Goal: Communication & Community: Answer question/provide support

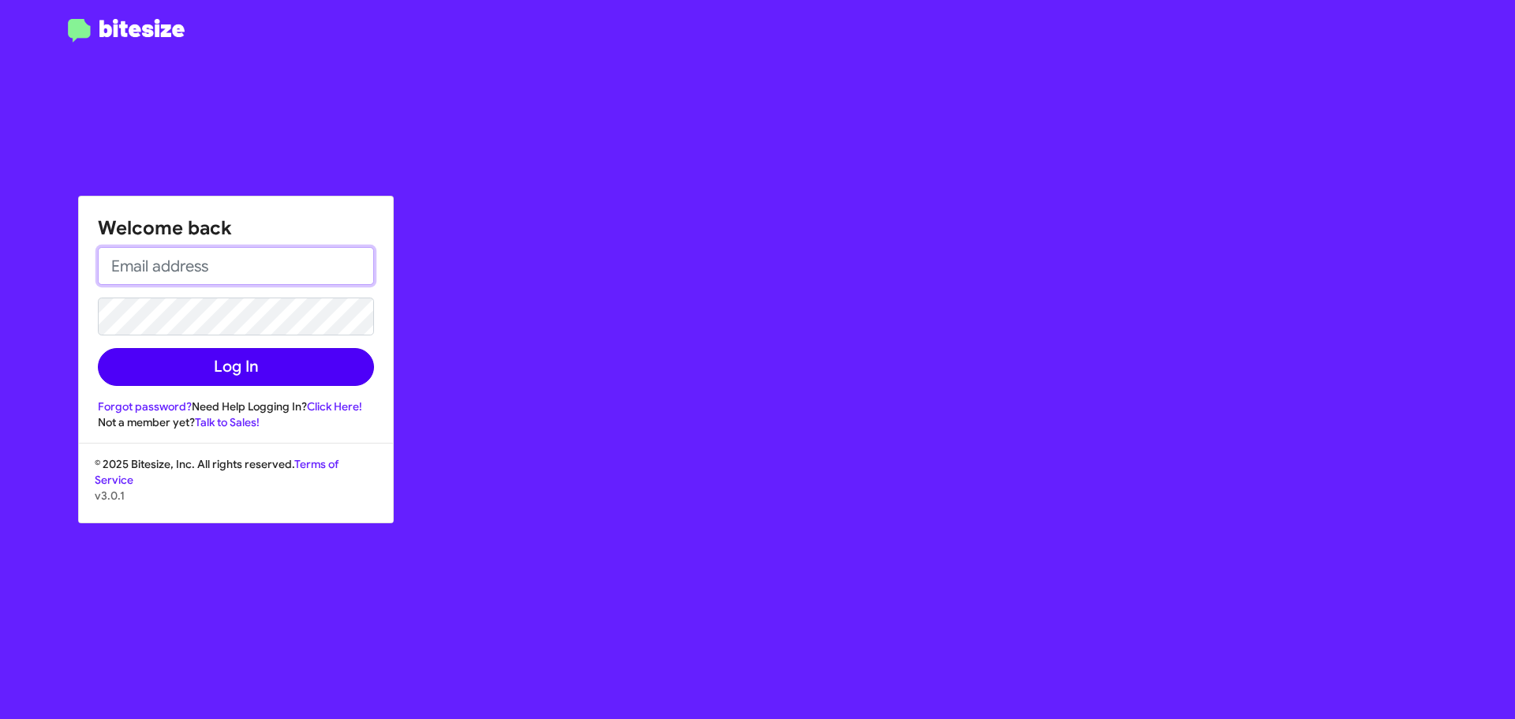
type input "[EMAIL_ADDRESS][DOMAIN_NAME]"
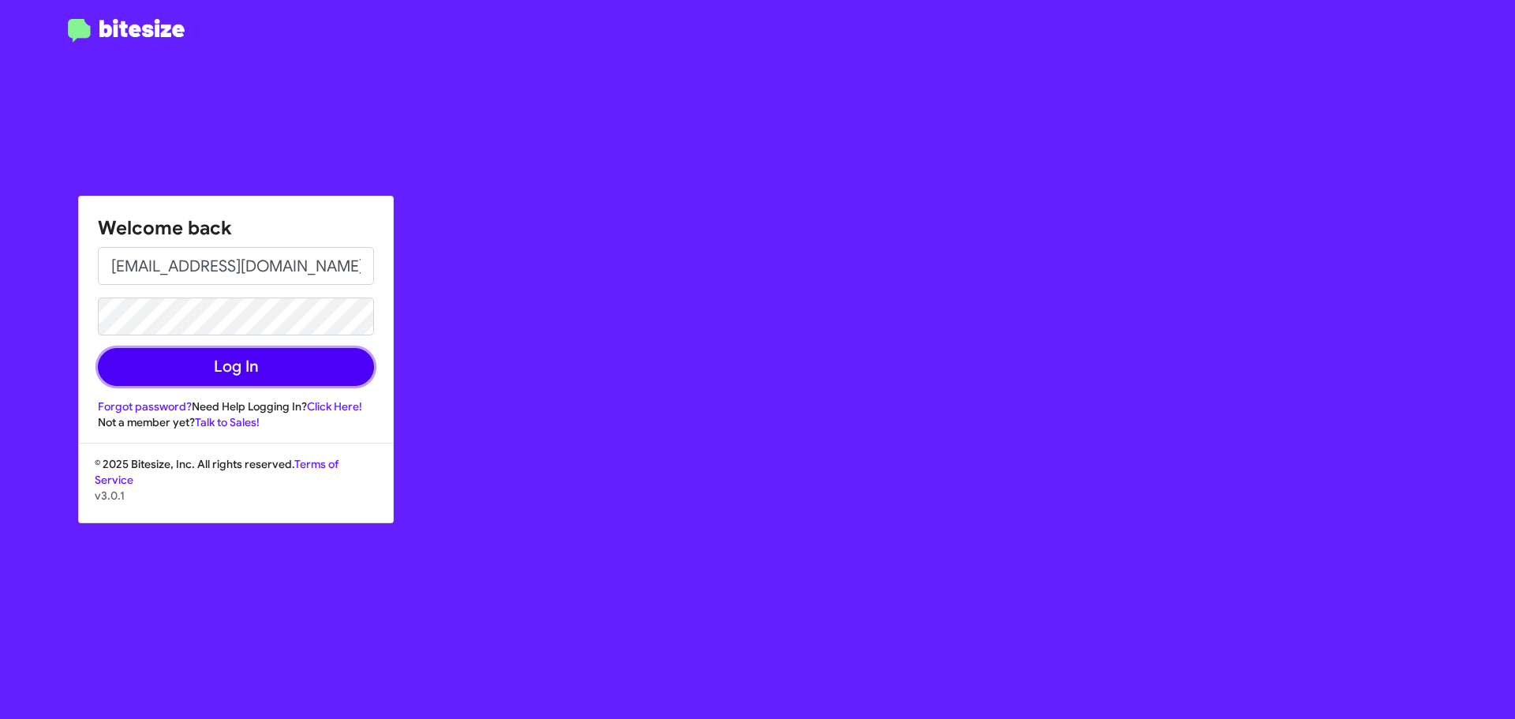
click at [256, 372] on button "Log In" at bounding box center [236, 367] width 276 height 38
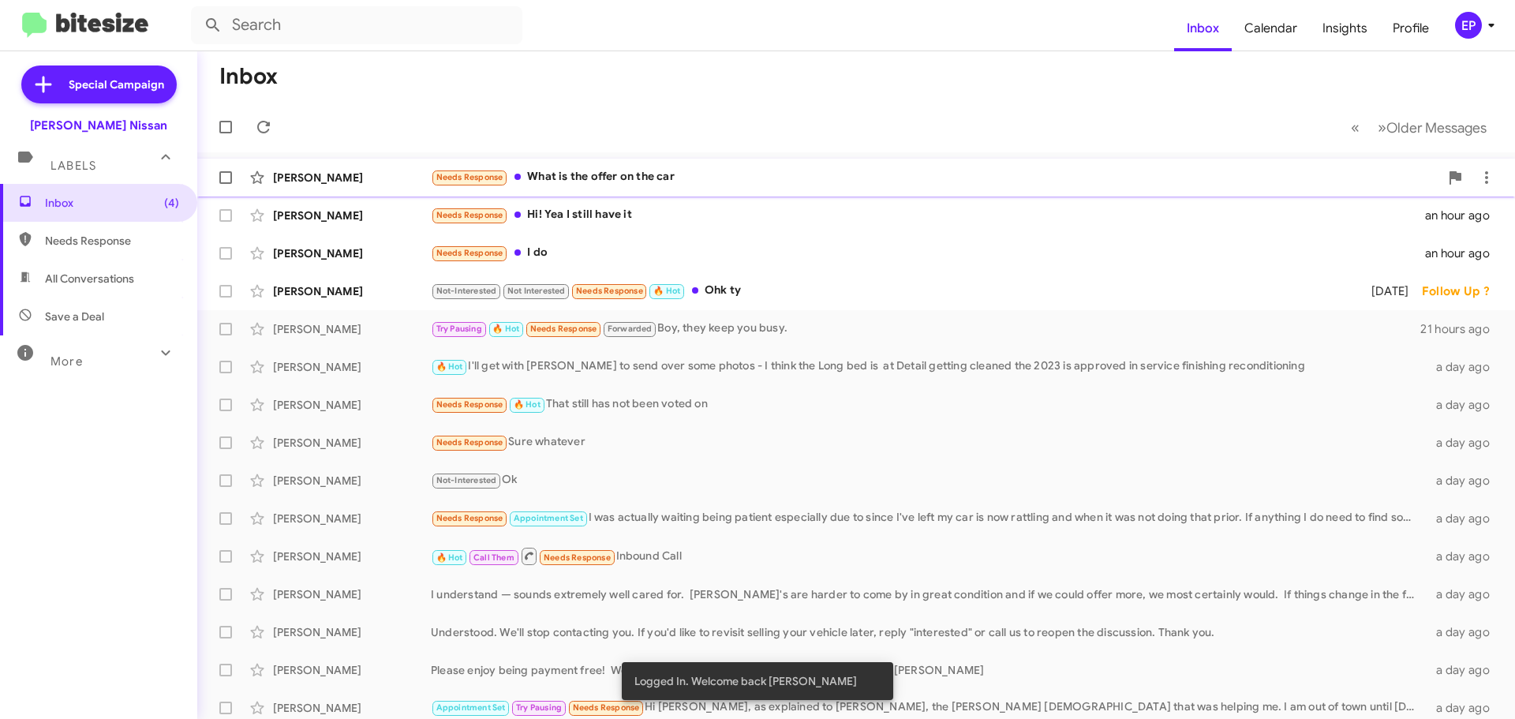
click at [676, 174] on div "Needs Response What is the offer on the car" at bounding box center [935, 177] width 1008 height 18
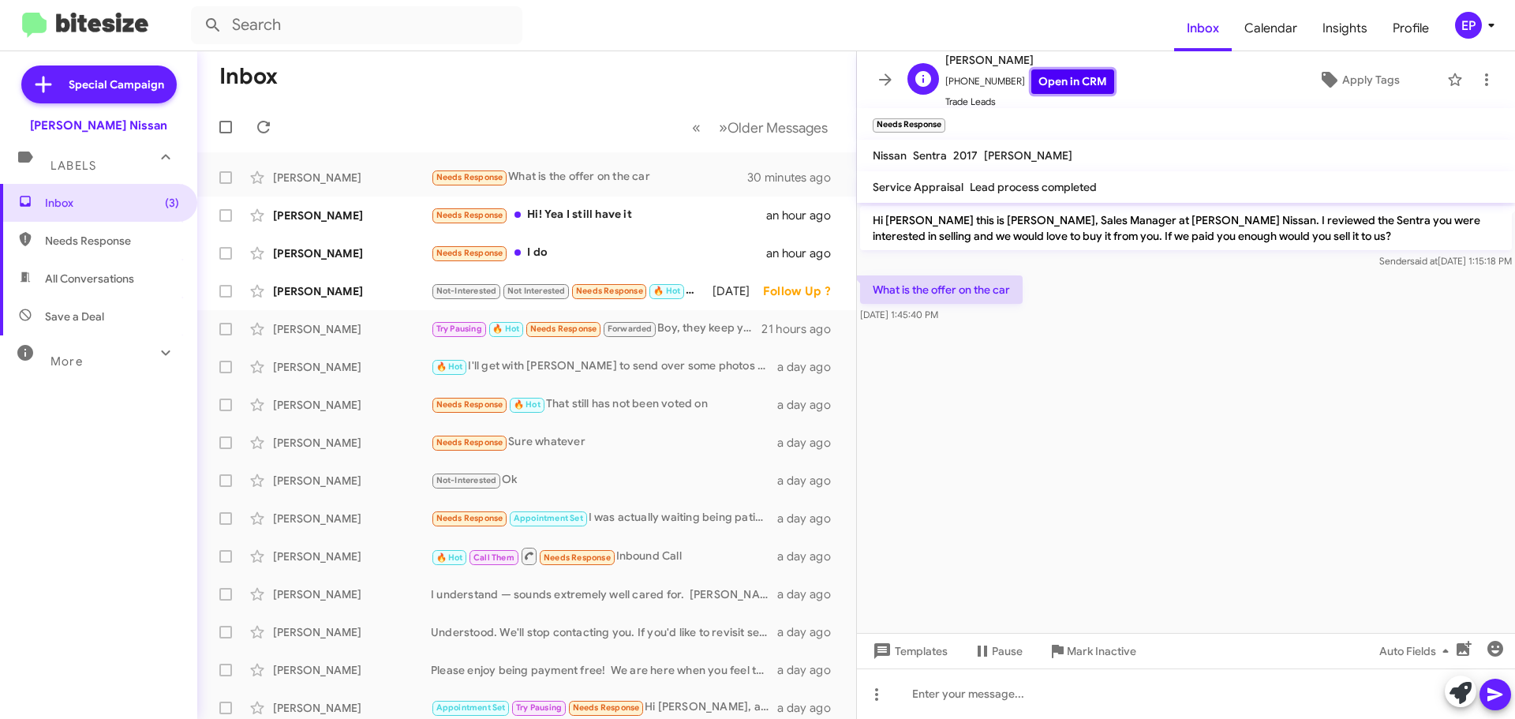
click at [1070, 73] on link "Open in CRM" at bounding box center [1072, 81] width 83 height 24
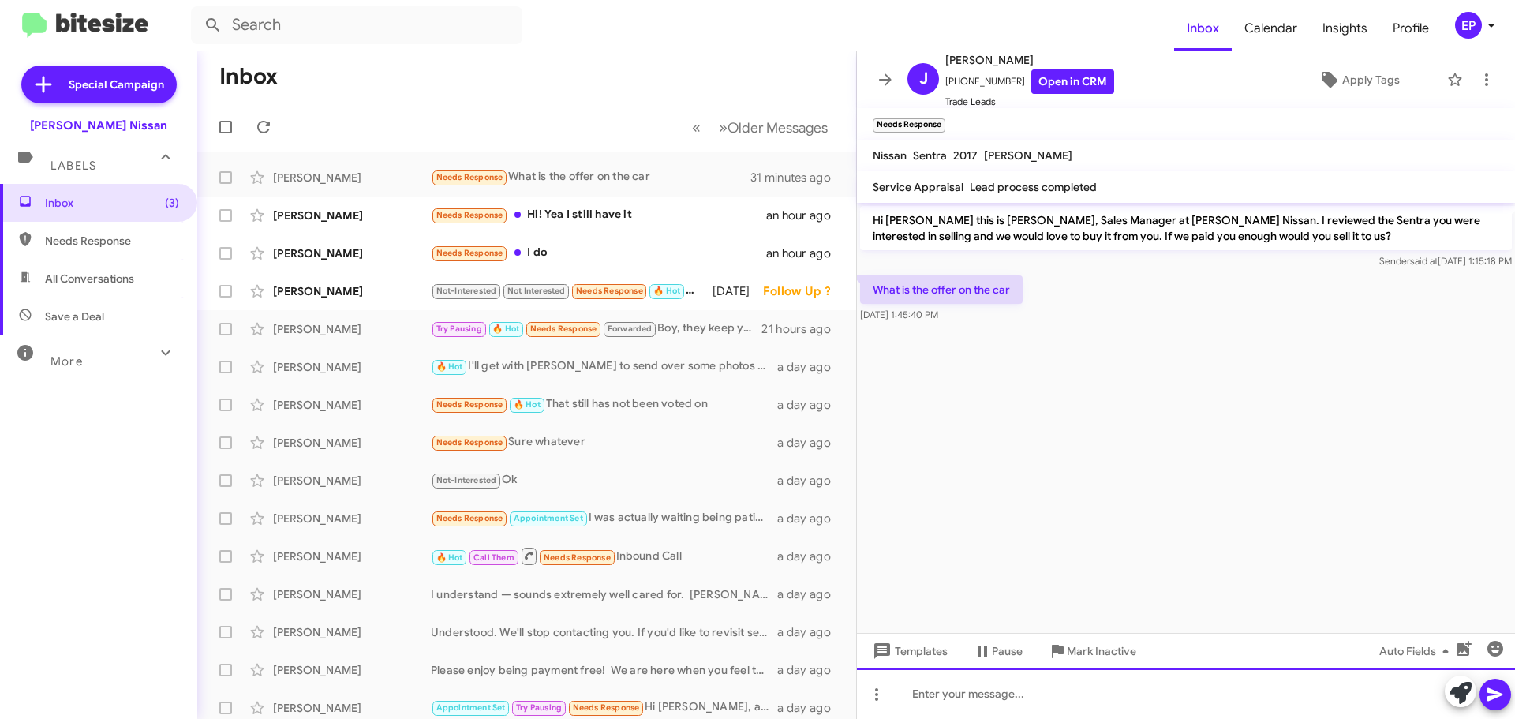
click at [946, 689] on div at bounding box center [1186, 693] width 658 height 50
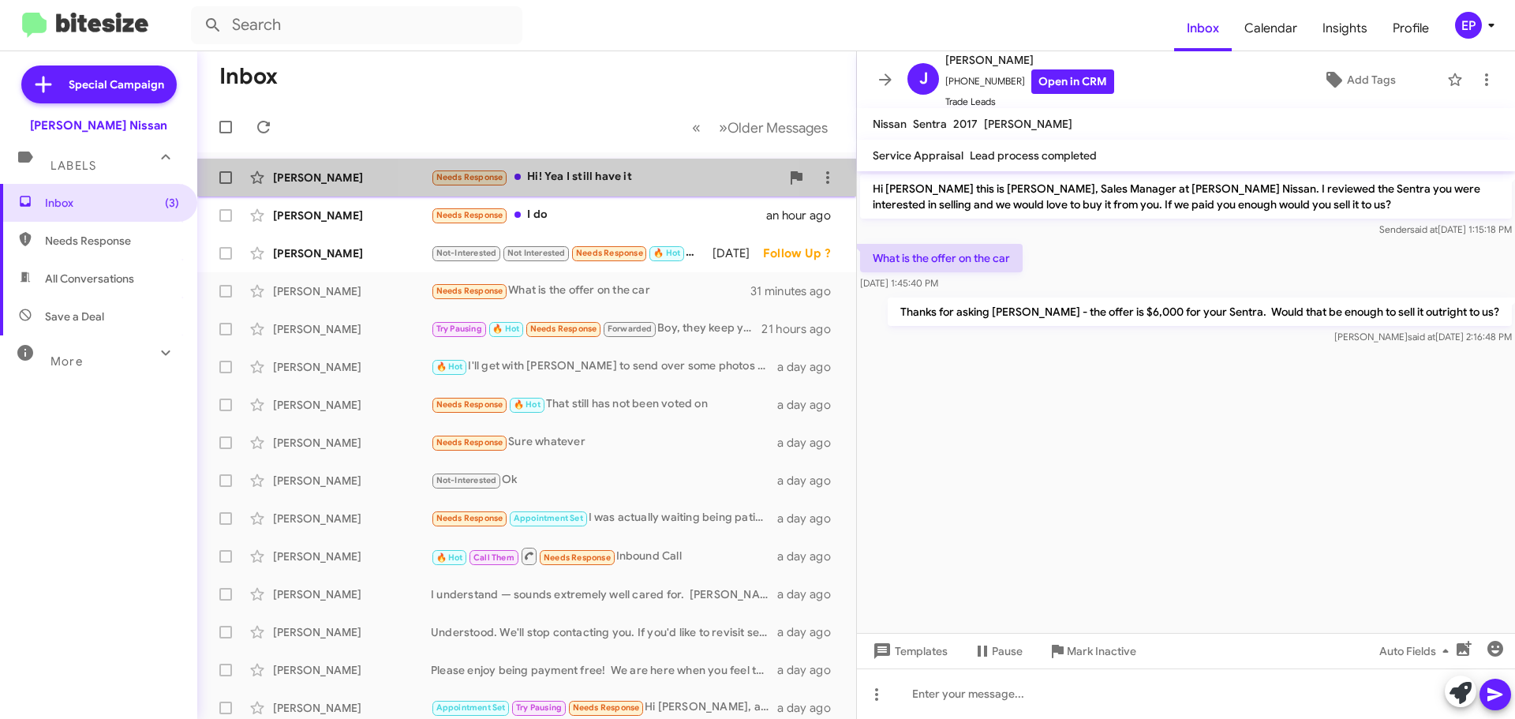
click at [600, 185] on div "Needs Response Hi! Yea I still have it" at bounding box center [606, 177] width 350 height 18
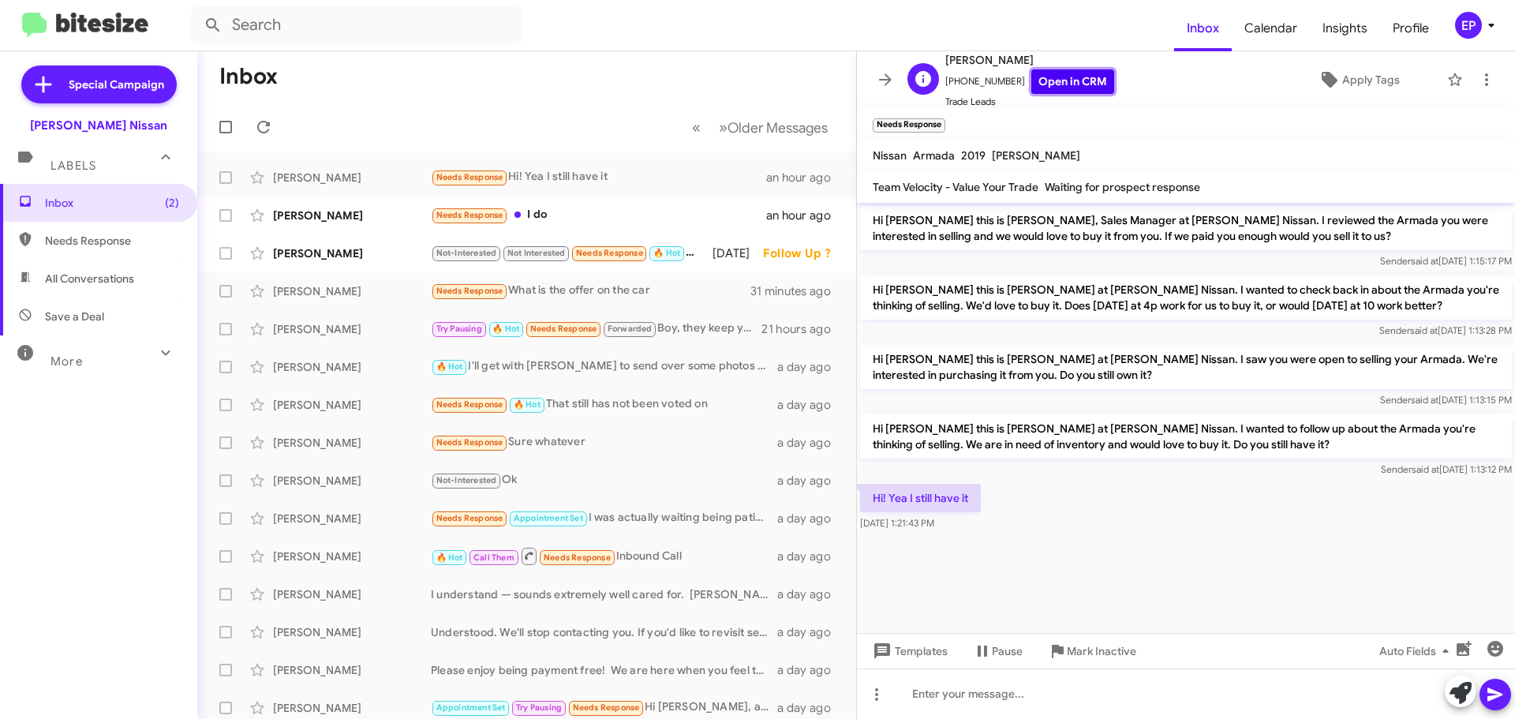
click at [1079, 71] on link "Open in CRM" at bounding box center [1072, 81] width 83 height 24
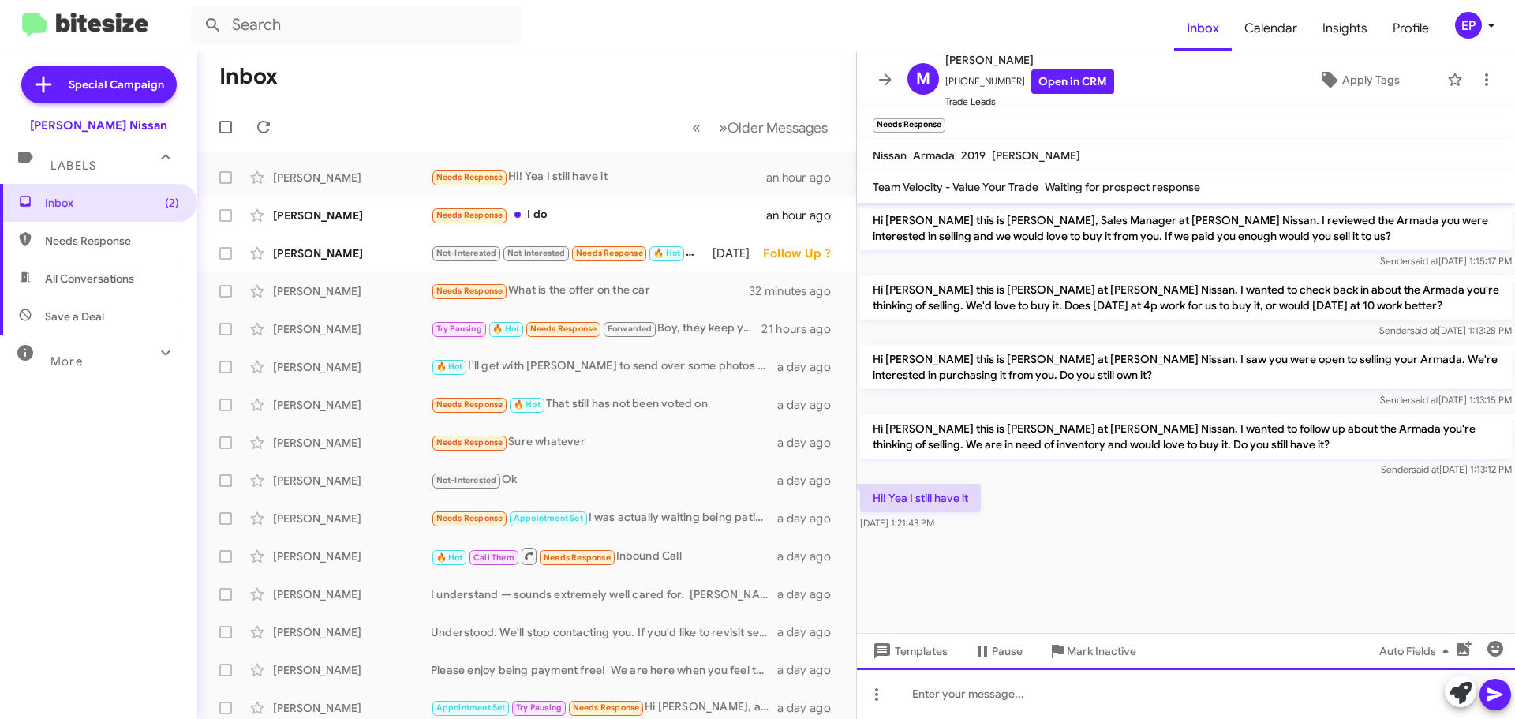
click at [966, 687] on div at bounding box center [1186, 693] width 658 height 50
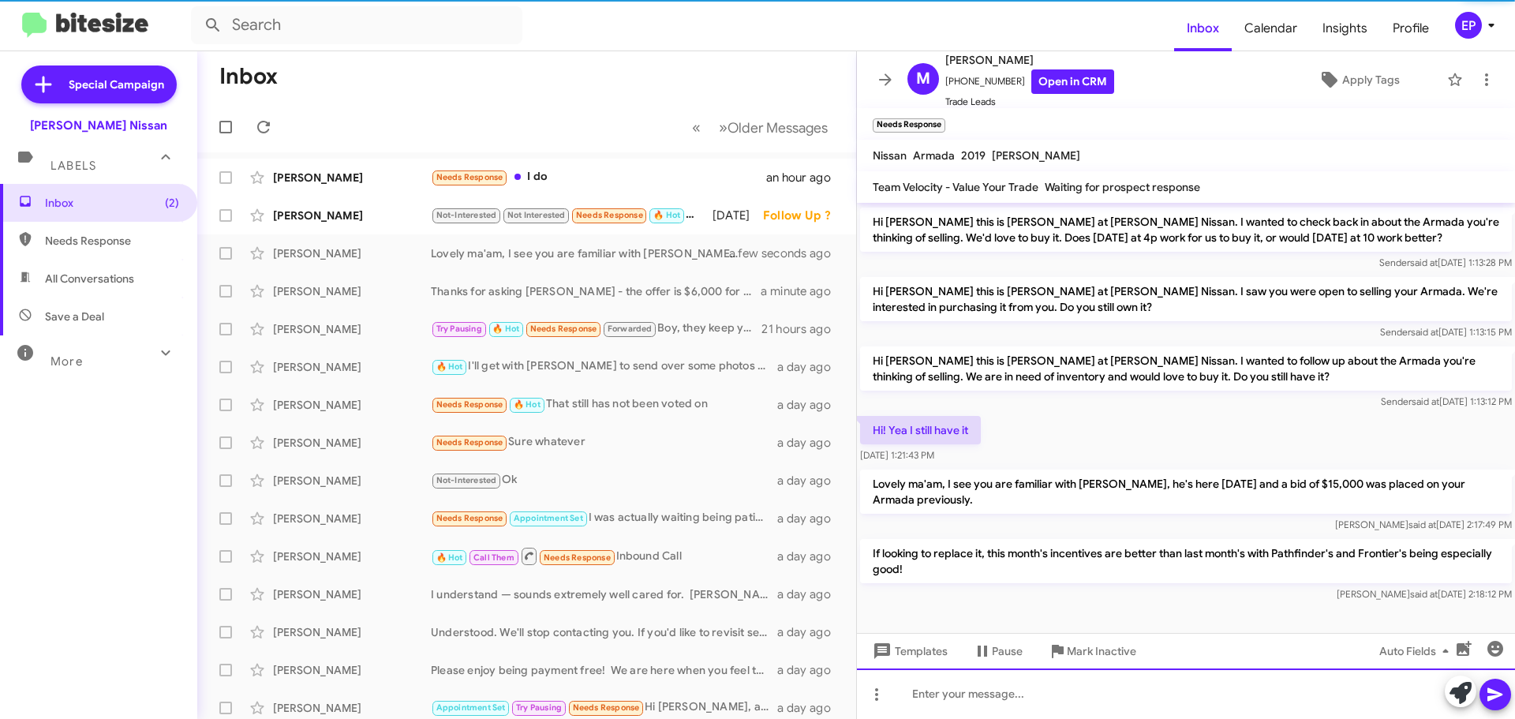
scroll to position [36, 0]
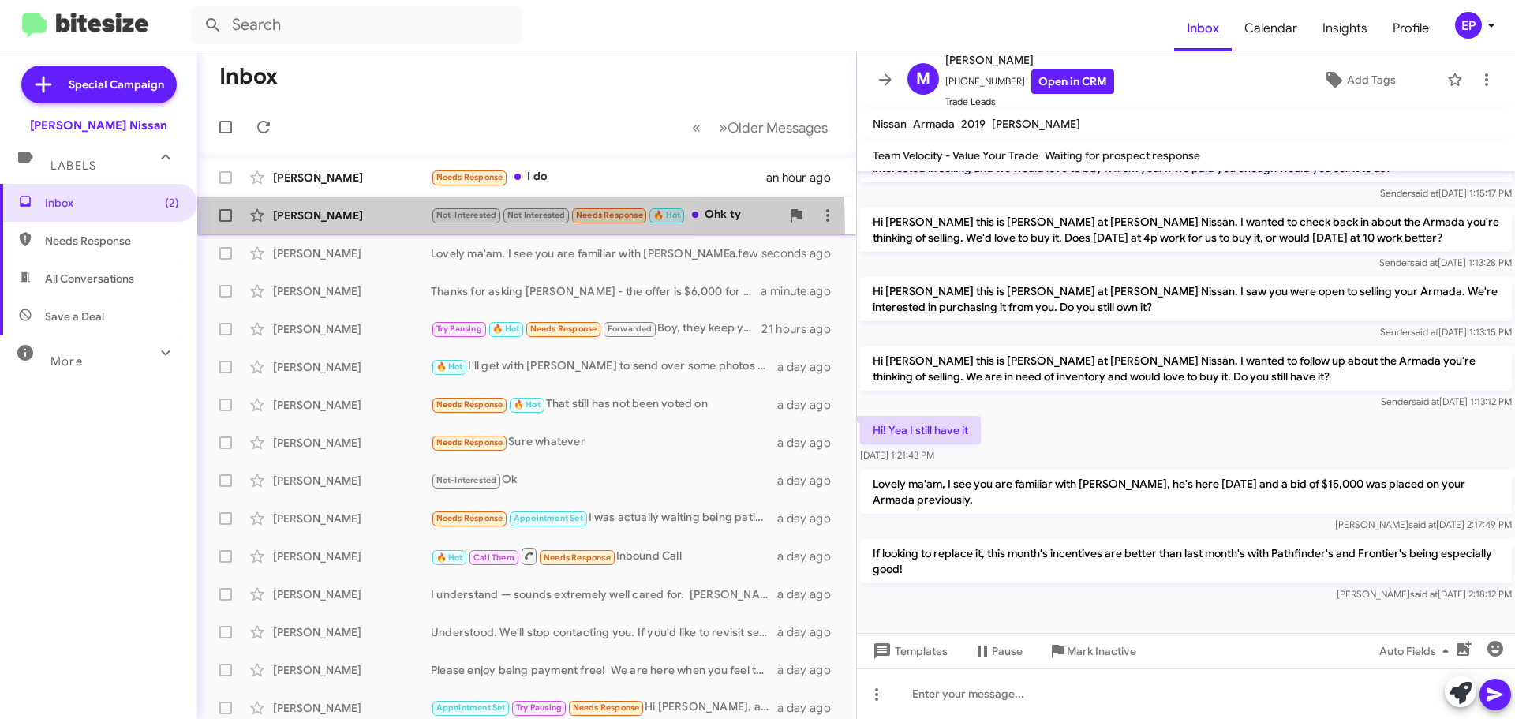
click at [370, 230] on div "[PERSON_NAME] Not-Interested Not Interested Needs Response 🔥 Hot Ohk ty [DATE] …" at bounding box center [527, 216] width 634 height 32
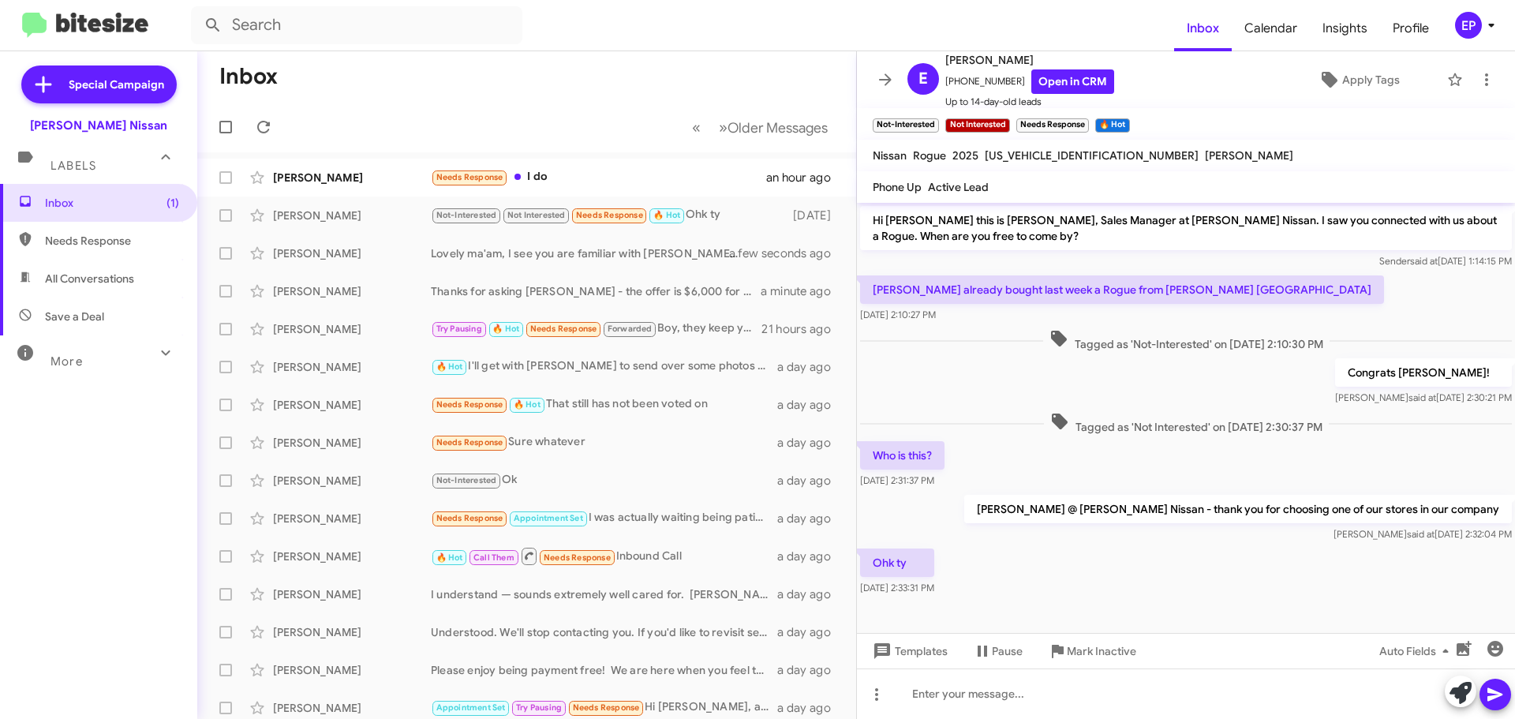
click at [1015, 556] on div "Ohk ty [DATE] 2:33:31 PM" at bounding box center [1186, 572] width 658 height 54
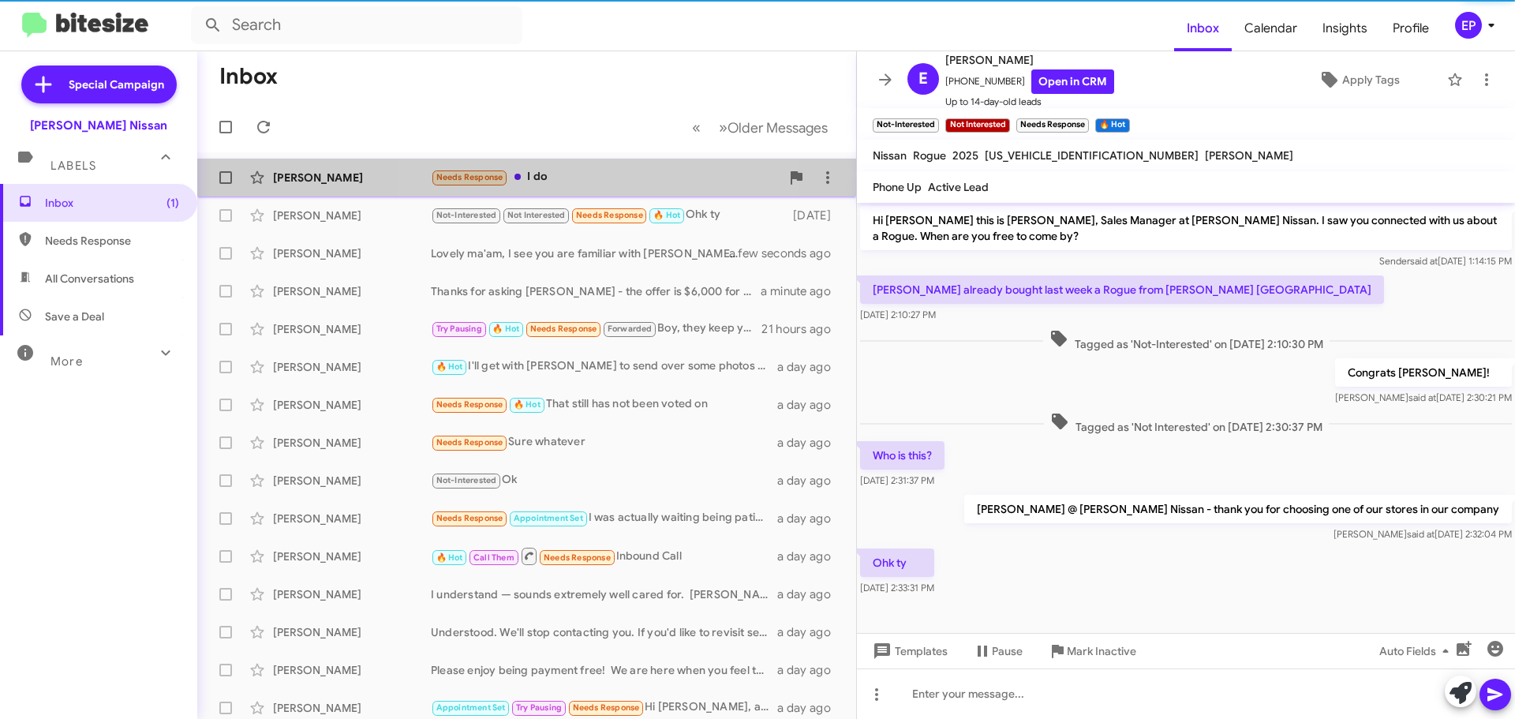
click at [615, 177] on div "Needs Response I do" at bounding box center [606, 177] width 350 height 18
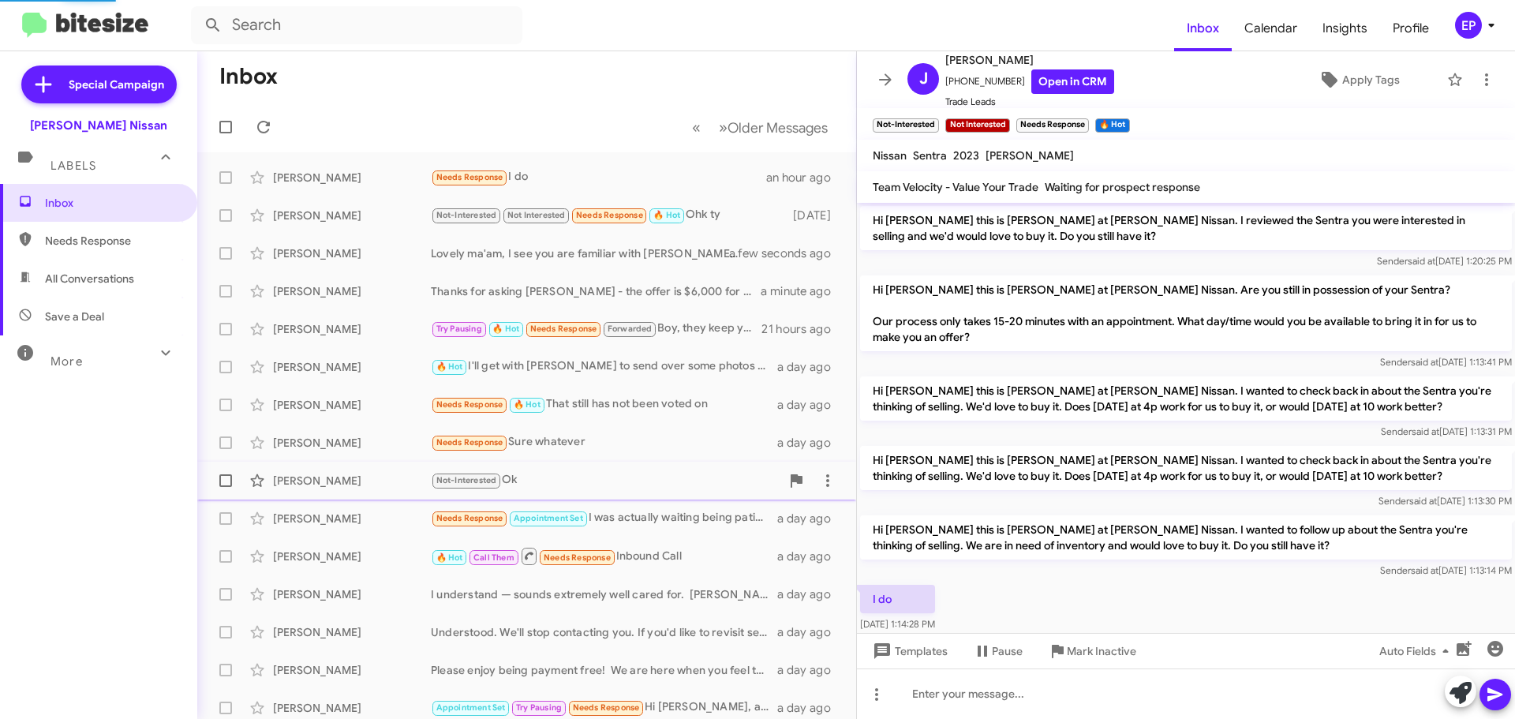
scroll to position [26, 0]
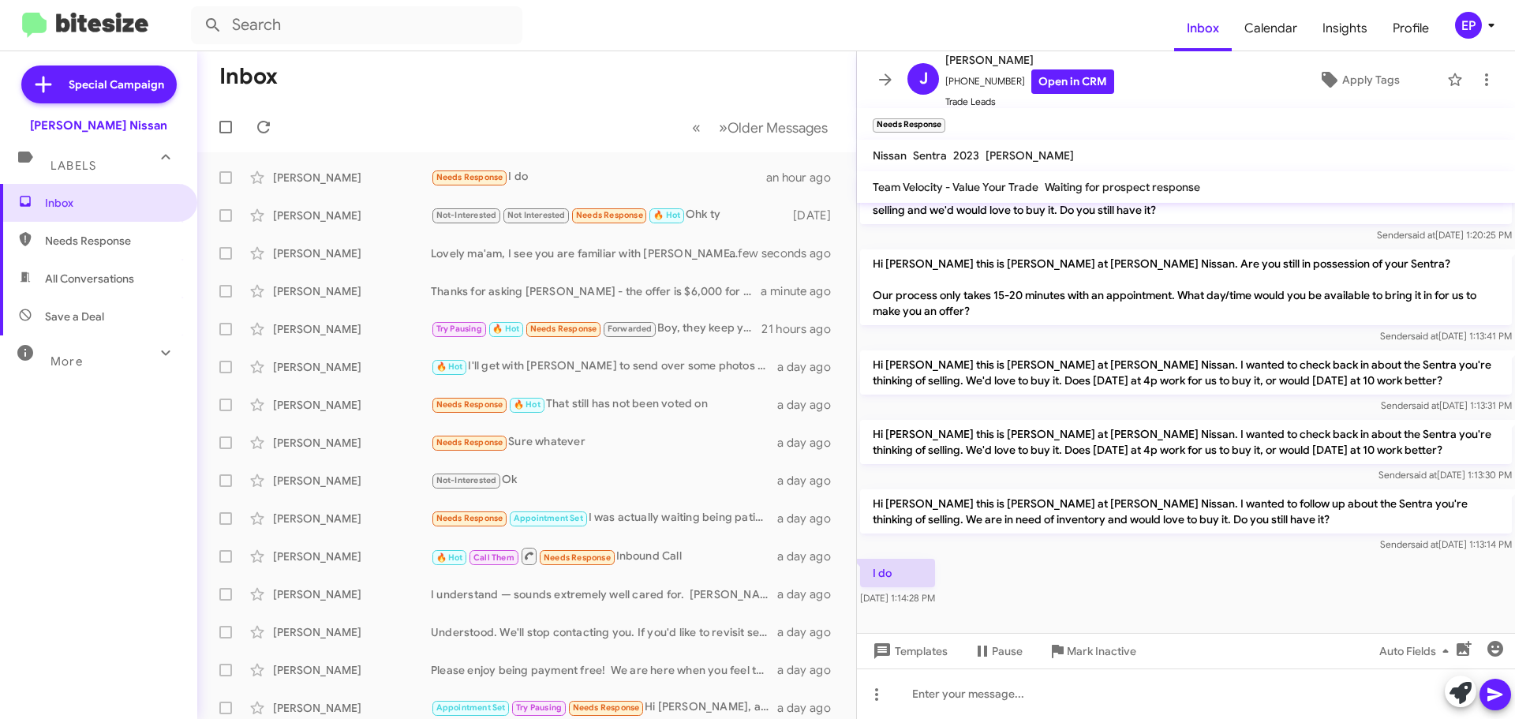
click at [1079, 466] on div "Hi [PERSON_NAME] this is [PERSON_NAME] at [PERSON_NAME] Nissan. I wanted to che…" at bounding box center [1186, 451] width 652 height 63
click at [1072, 84] on link "Open in CRM" at bounding box center [1072, 81] width 83 height 24
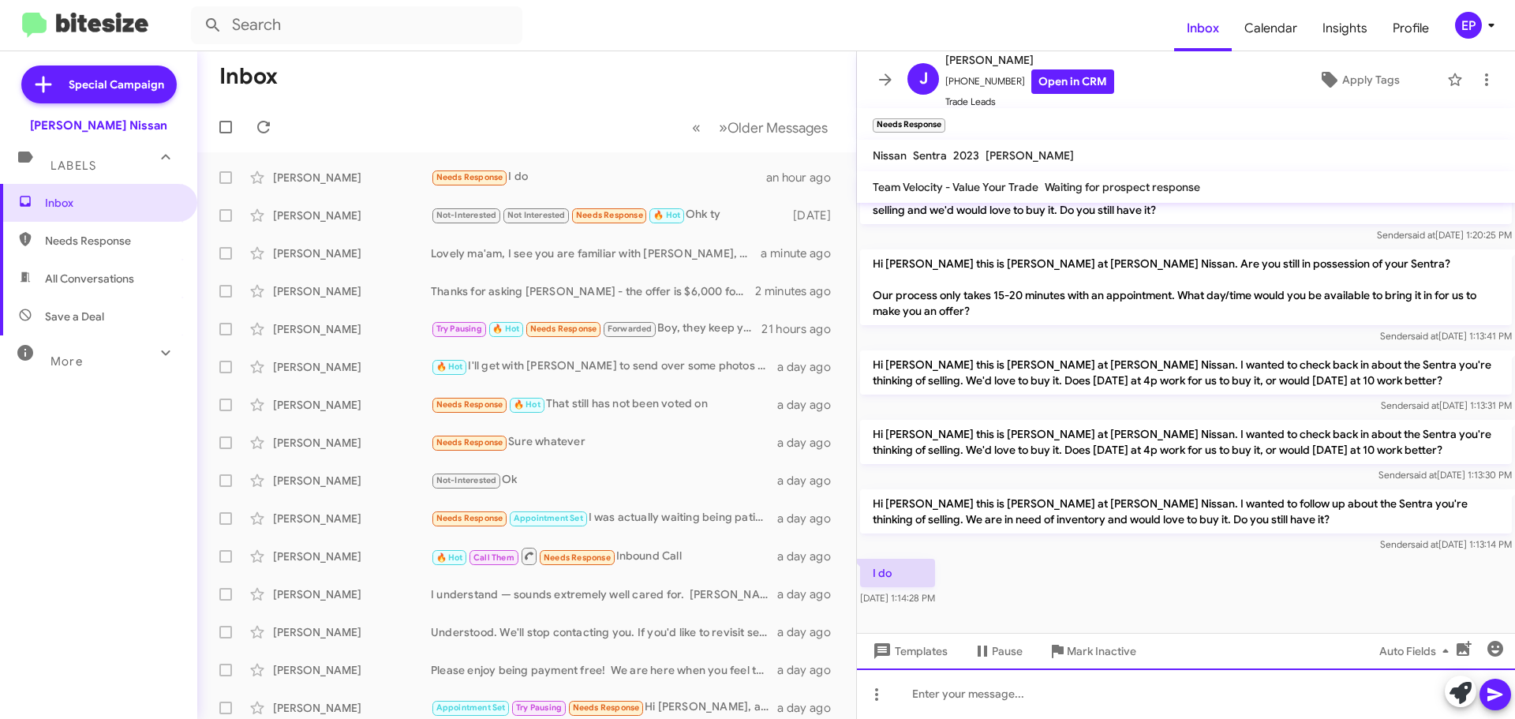
click at [936, 698] on div at bounding box center [1186, 693] width 658 height 50
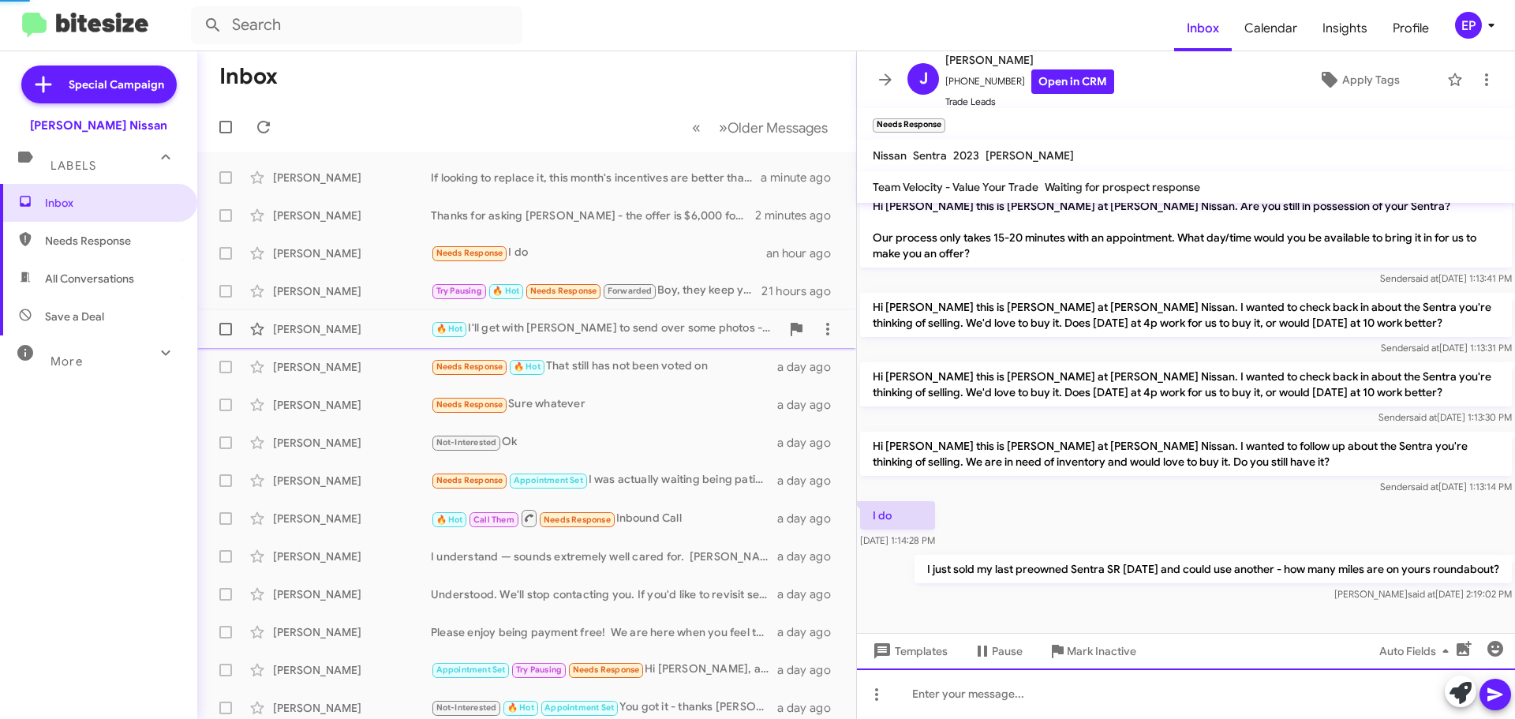
scroll to position [52, 0]
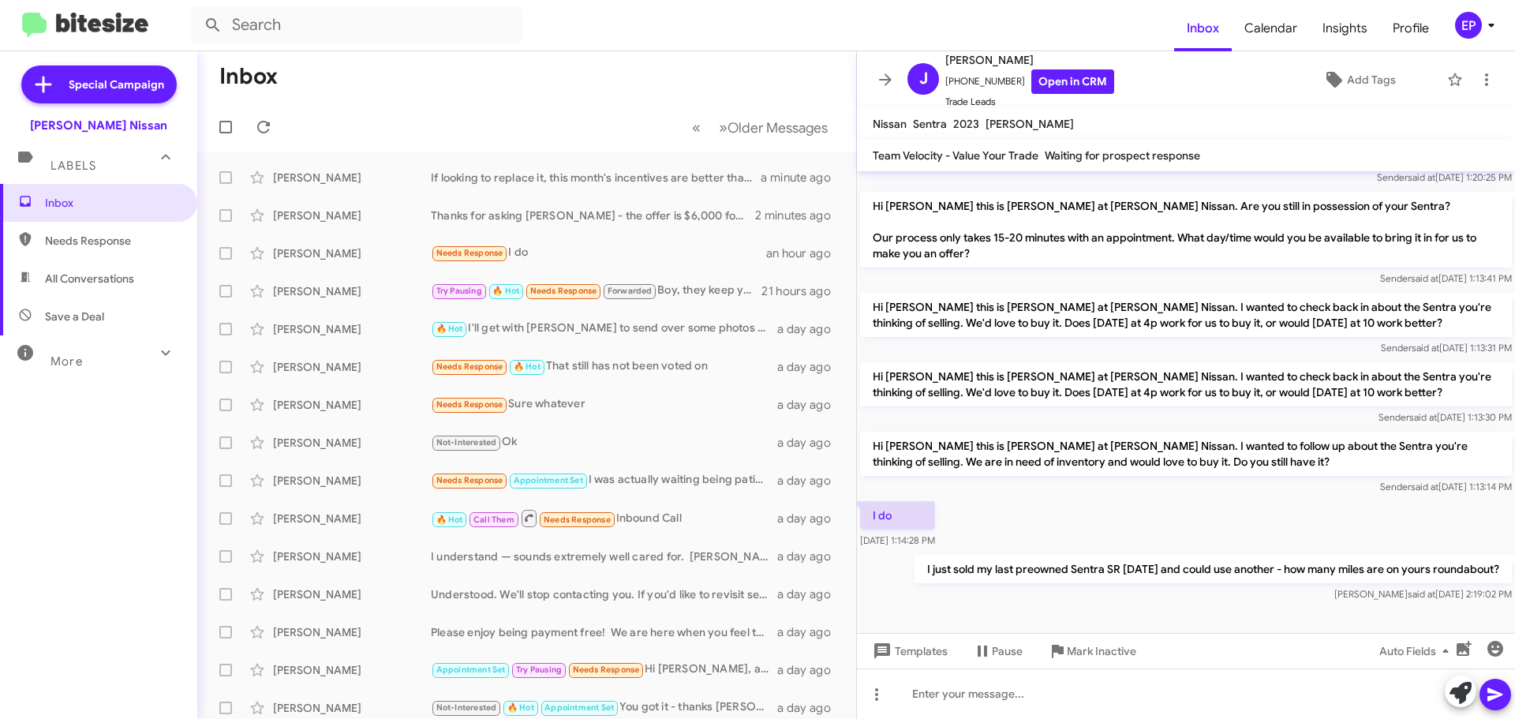
click at [80, 284] on span "All Conversations" at bounding box center [89, 279] width 89 height 16
type input "in:all-conversations"
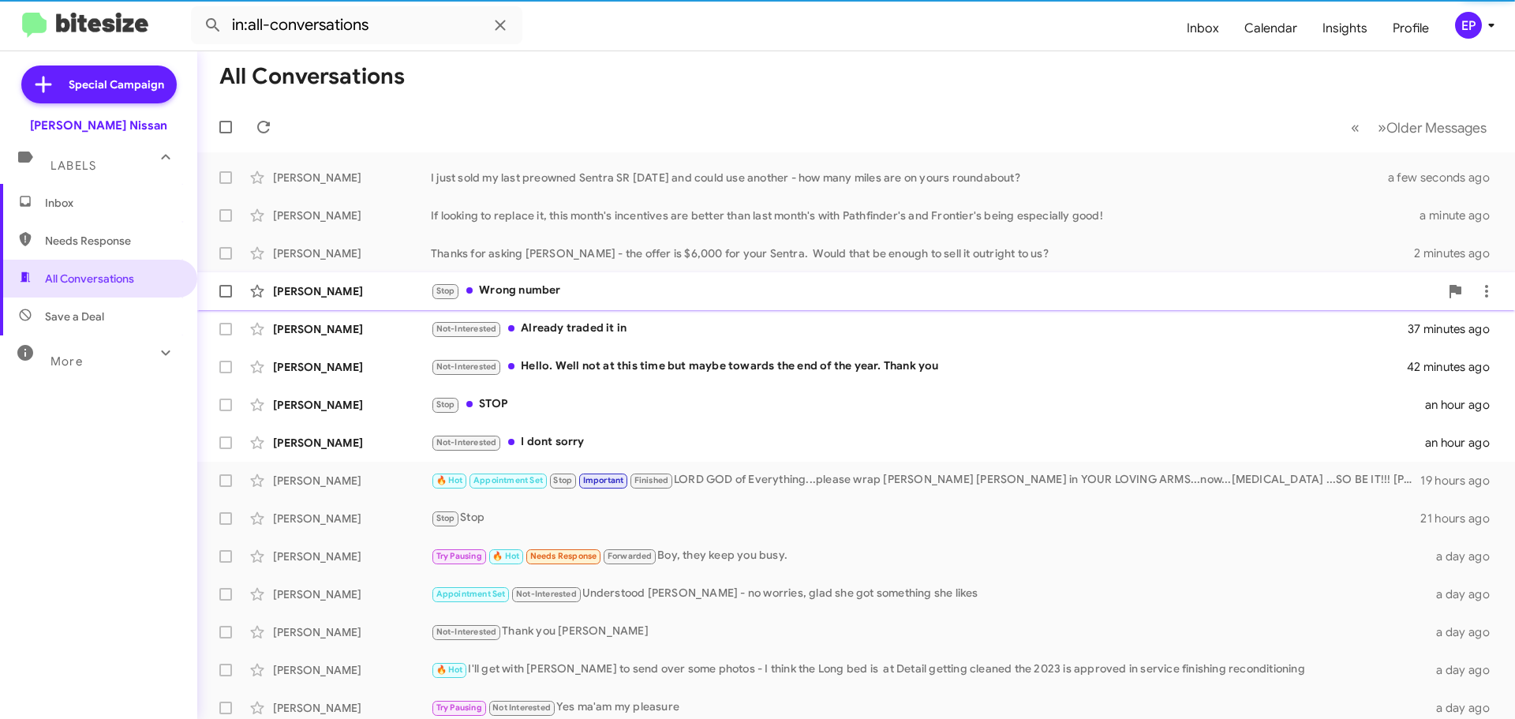
click at [506, 295] on div "Stop Wrong number" at bounding box center [935, 291] width 1008 height 18
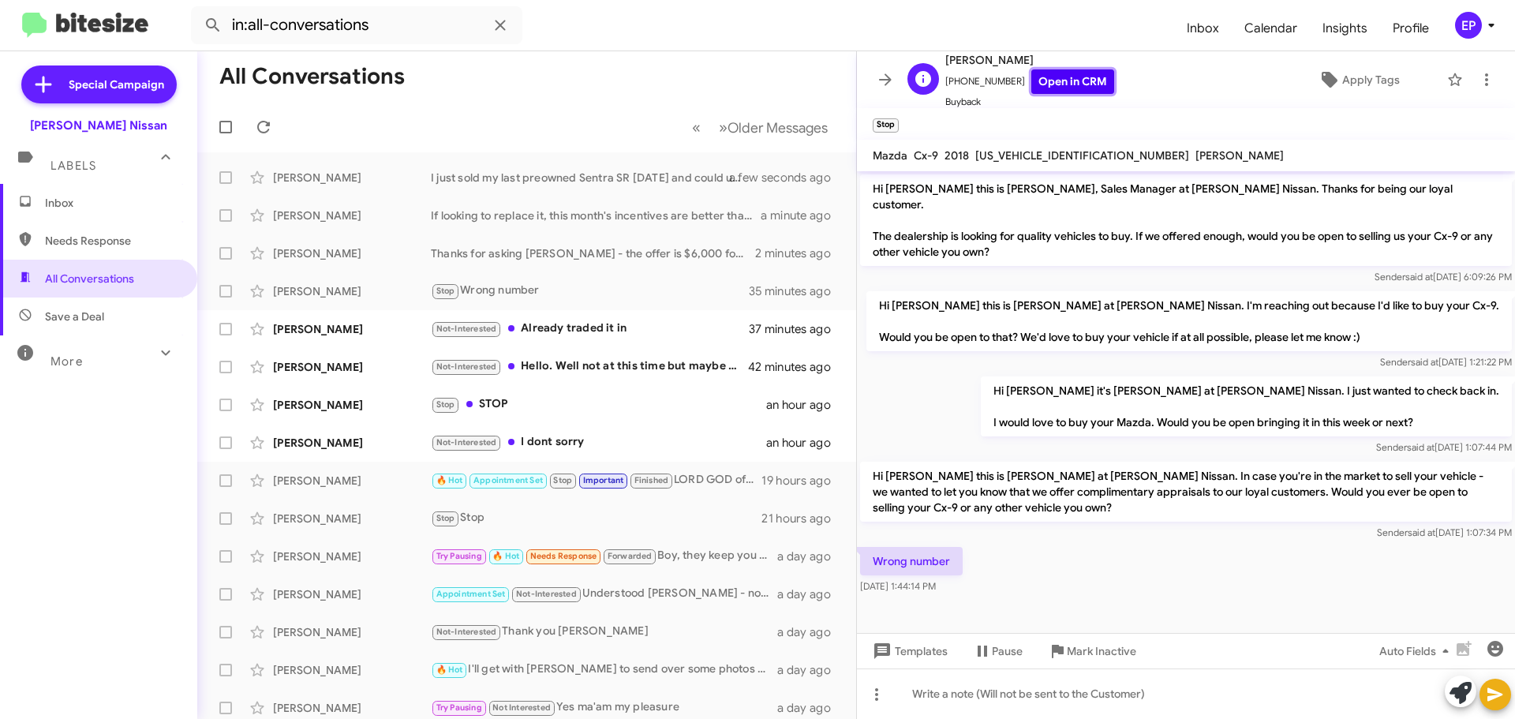
click at [1079, 73] on link "Open in CRM" at bounding box center [1072, 81] width 83 height 24
click at [1086, 544] on div "Wrong number [DATE] 1:44:14 PM" at bounding box center [1186, 571] width 658 height 54
click at [608, 338] on div "Not-Interested Already traded it in" at bounding box center [606, 329] width 350 height 18
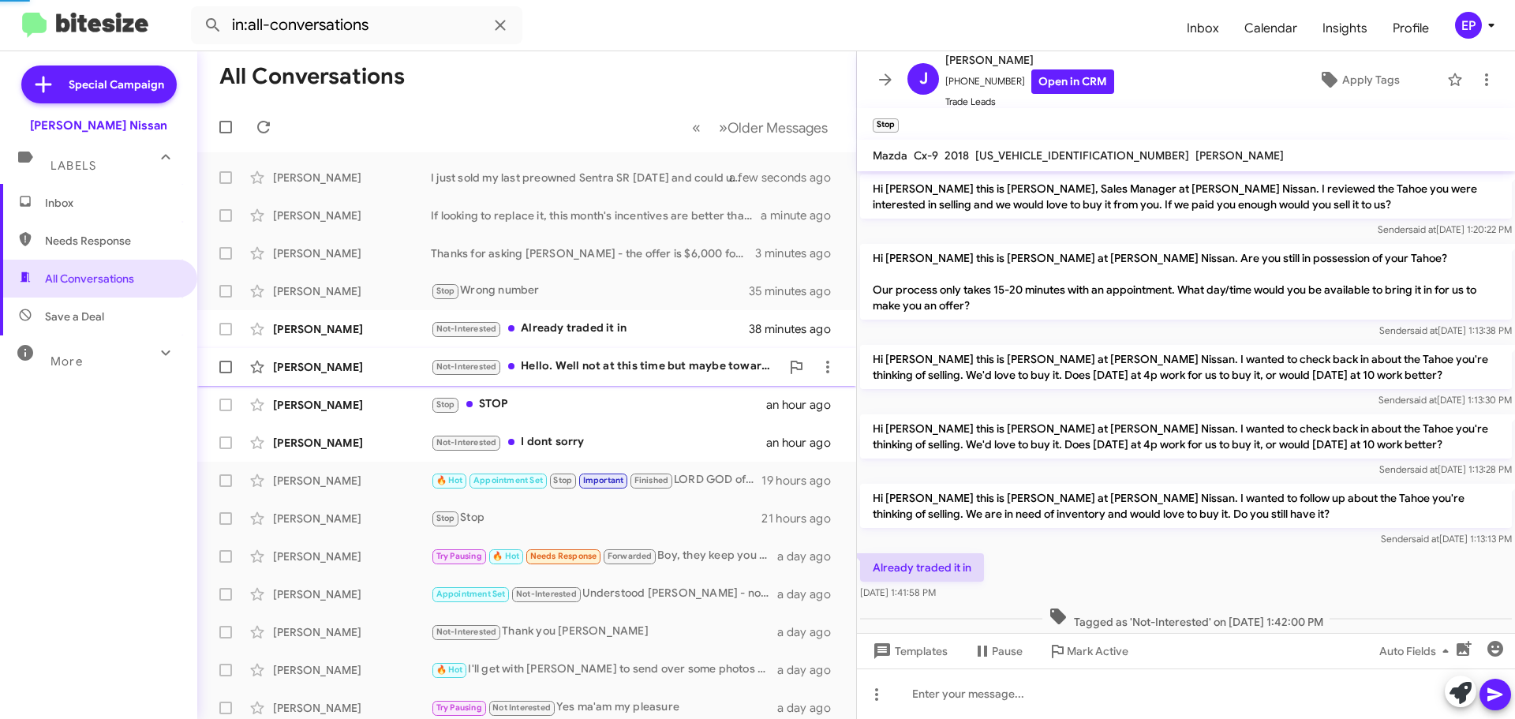
scroll to position [28, 0]
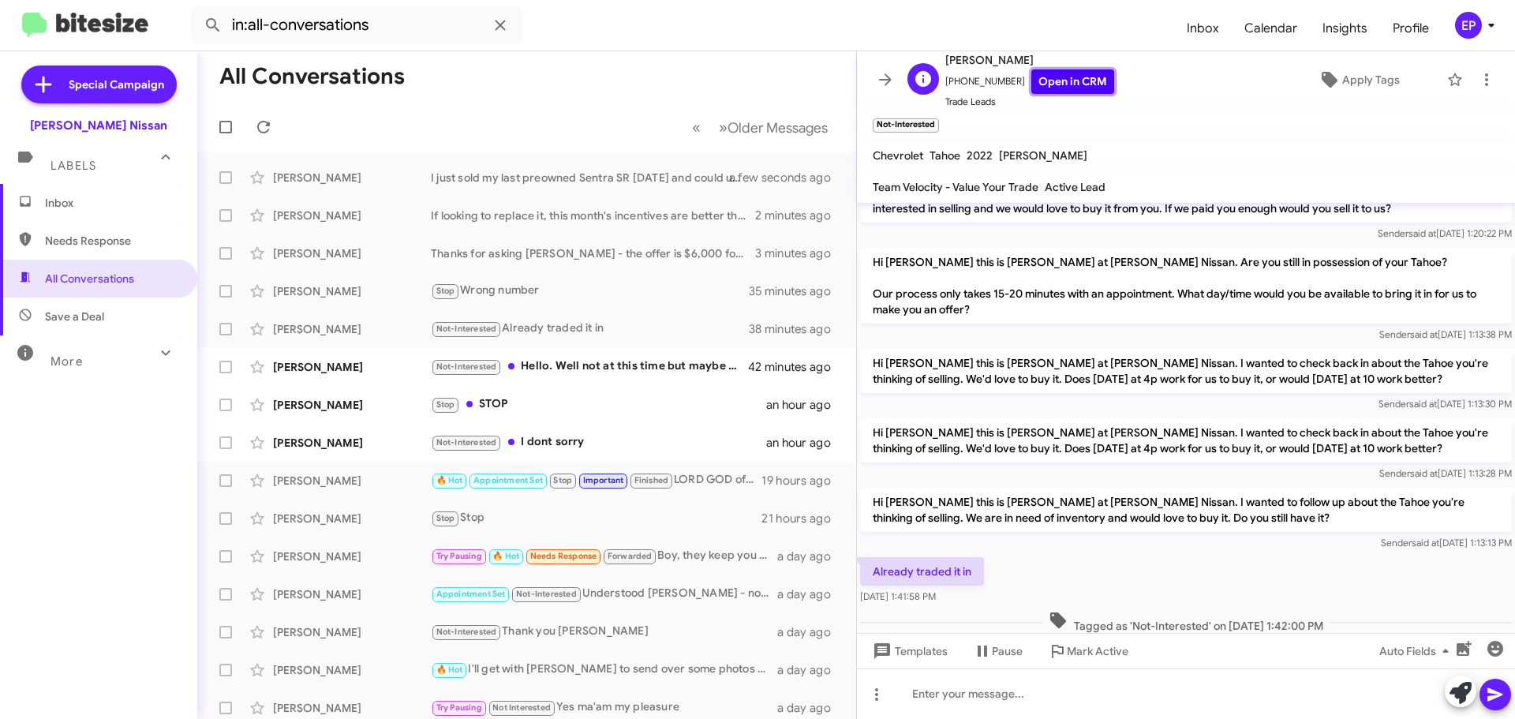
click at [1064, 90] on link "Open in CRM" at bounding box center [1072, 81] width 83 height 24
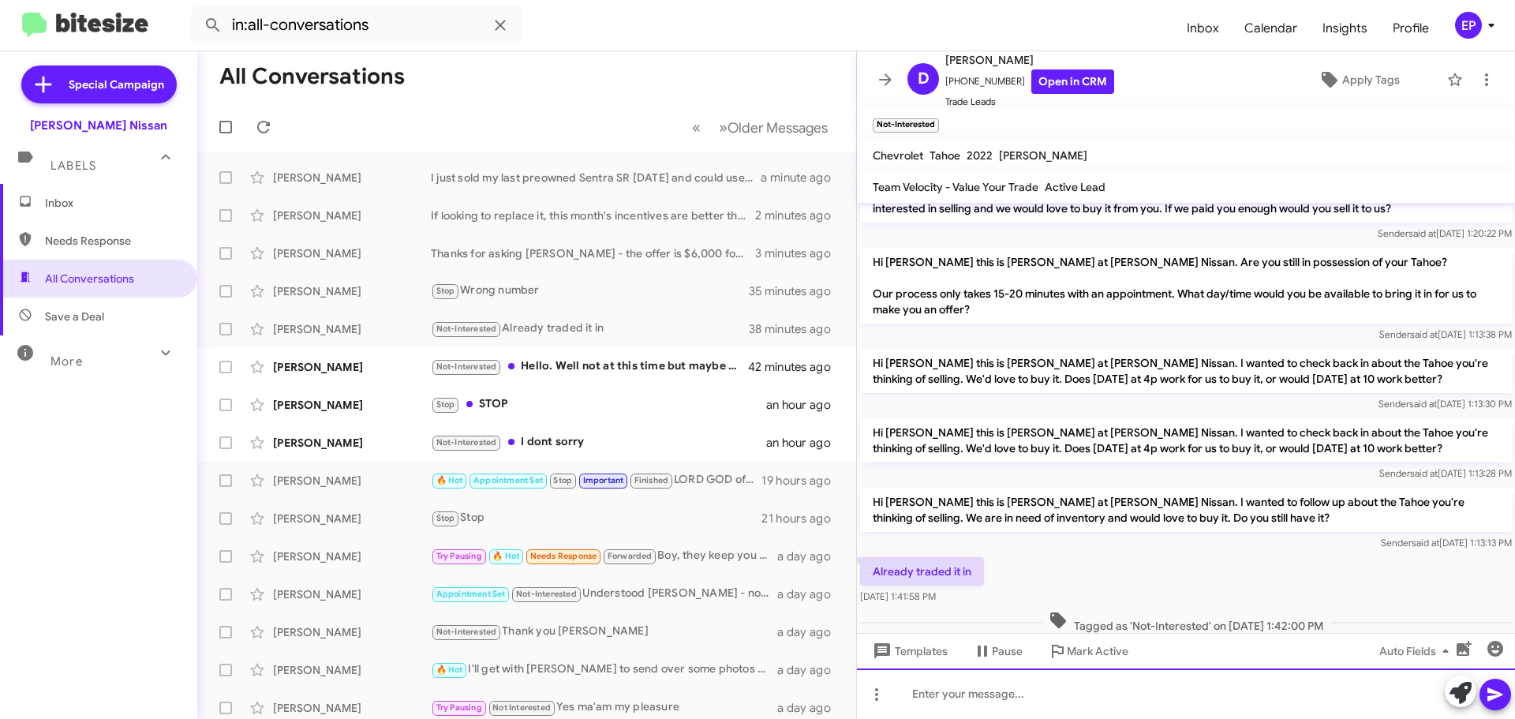
click at [985, 698] on div at bounding box center [1186, 693] width 658 height 50
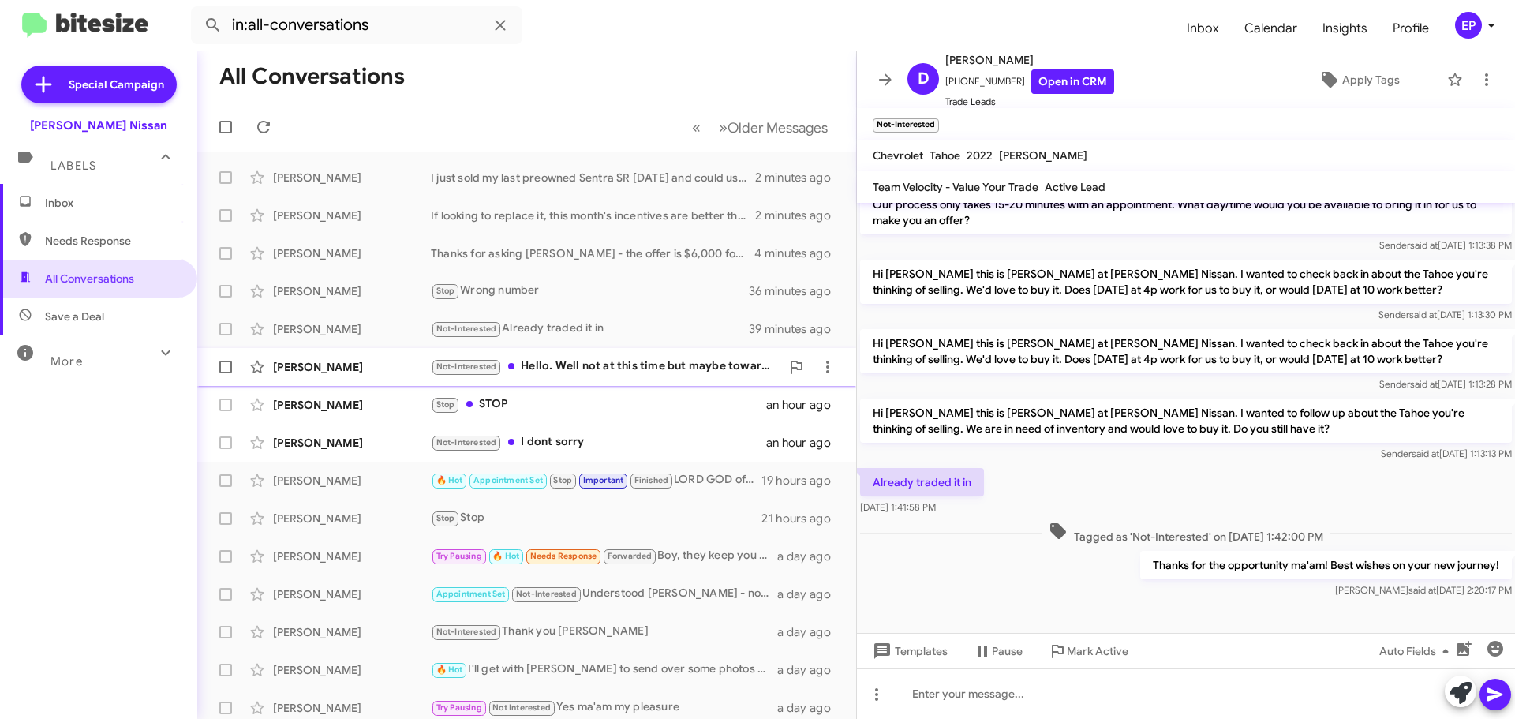
click at [612, 368] on div "Not-Interested Hello. Well not at this time but maybe towards the end of the ye…" at bounding box center [606, 366] width 350 height 18
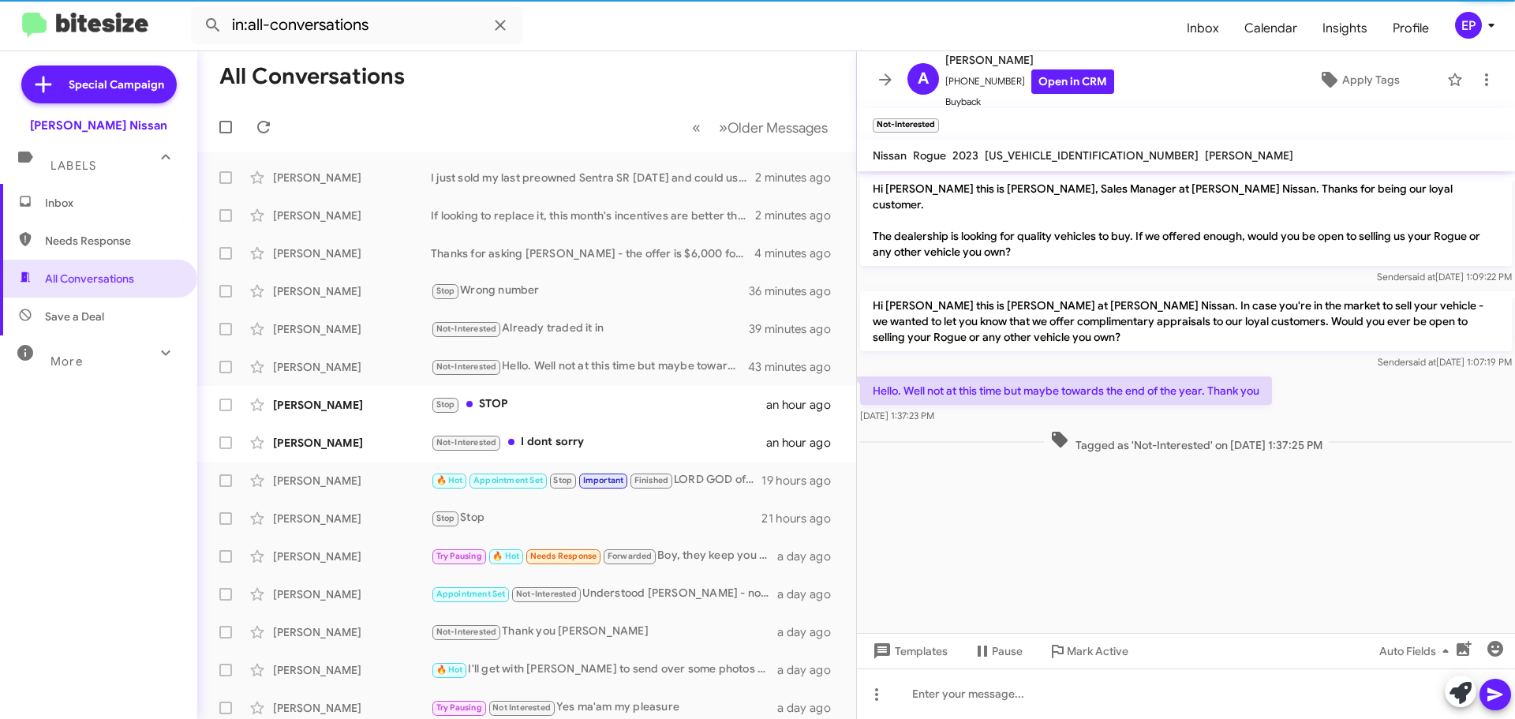
click at [1031, 486] on cdk-virtual-scroll-viewport "Hi [PERSON_NAME] this is [PERSON_NAME], Sales Manager at [PERSON_NAME] Nissan. …" at bounding box center [1186, 402] width 658 height 462
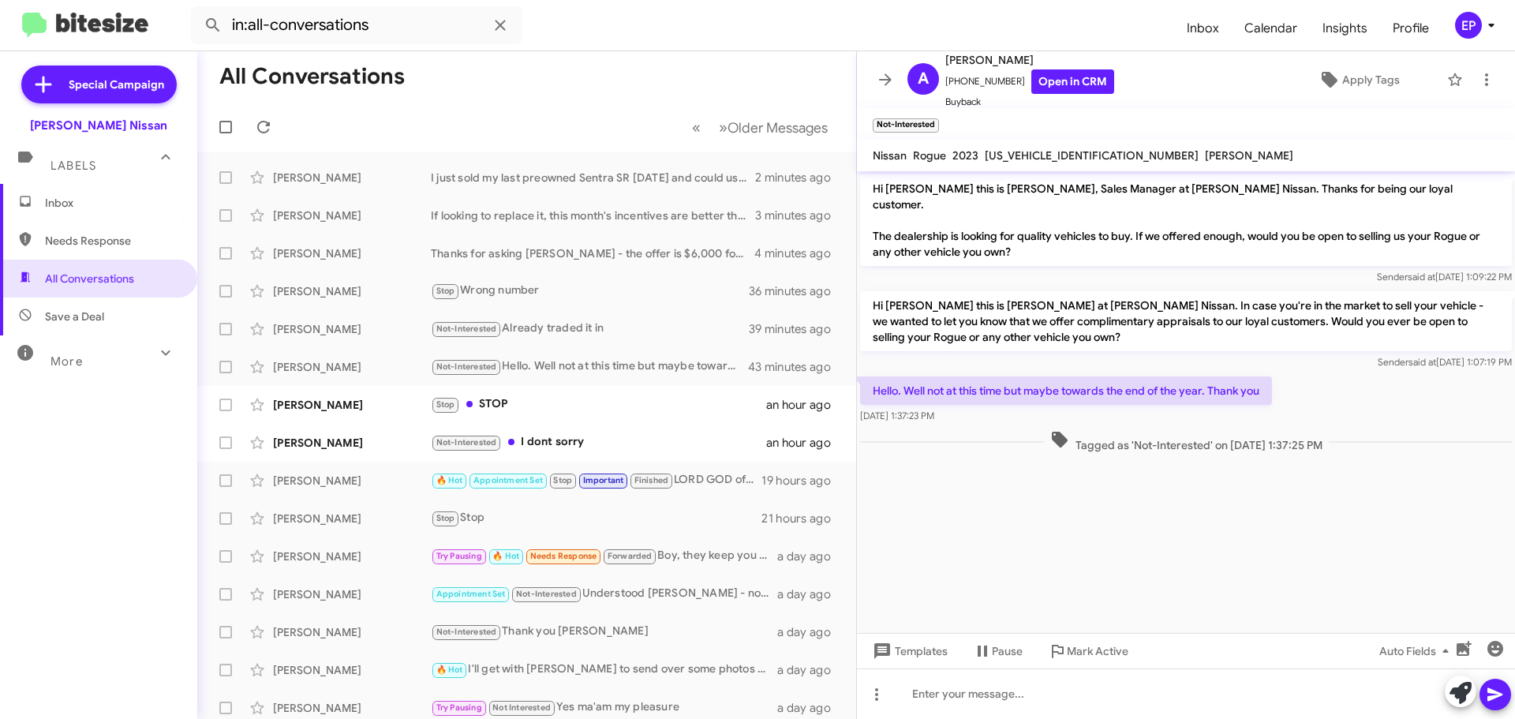
click at [1007, 533] on cdk-virtual-scroll-viewport "Hi [PERSON_NAME] this is [PERSON_NAME], Sales Manager at [PERSON_NAME] Nissan. …" at bounding box center [1186, 402] width 658 height 462
click at [987, 558] on cdk-virtual-scroll-viewport "Hi [PERSON_NAME] this is [PERSON_NAME], Sales Manager at [PERSON_NAME] Nissan. …" at bounding box center [1186, 402] width 658 height 462
click at [978, 566] on cdk-virtual-scroll-viewport "Hi [PERSON_NAME] this is [PERSON_NAME], Sales Manager at [PERSON_NAME] Nissan. …" at bounding box center [1186, 402] width 658 height 462
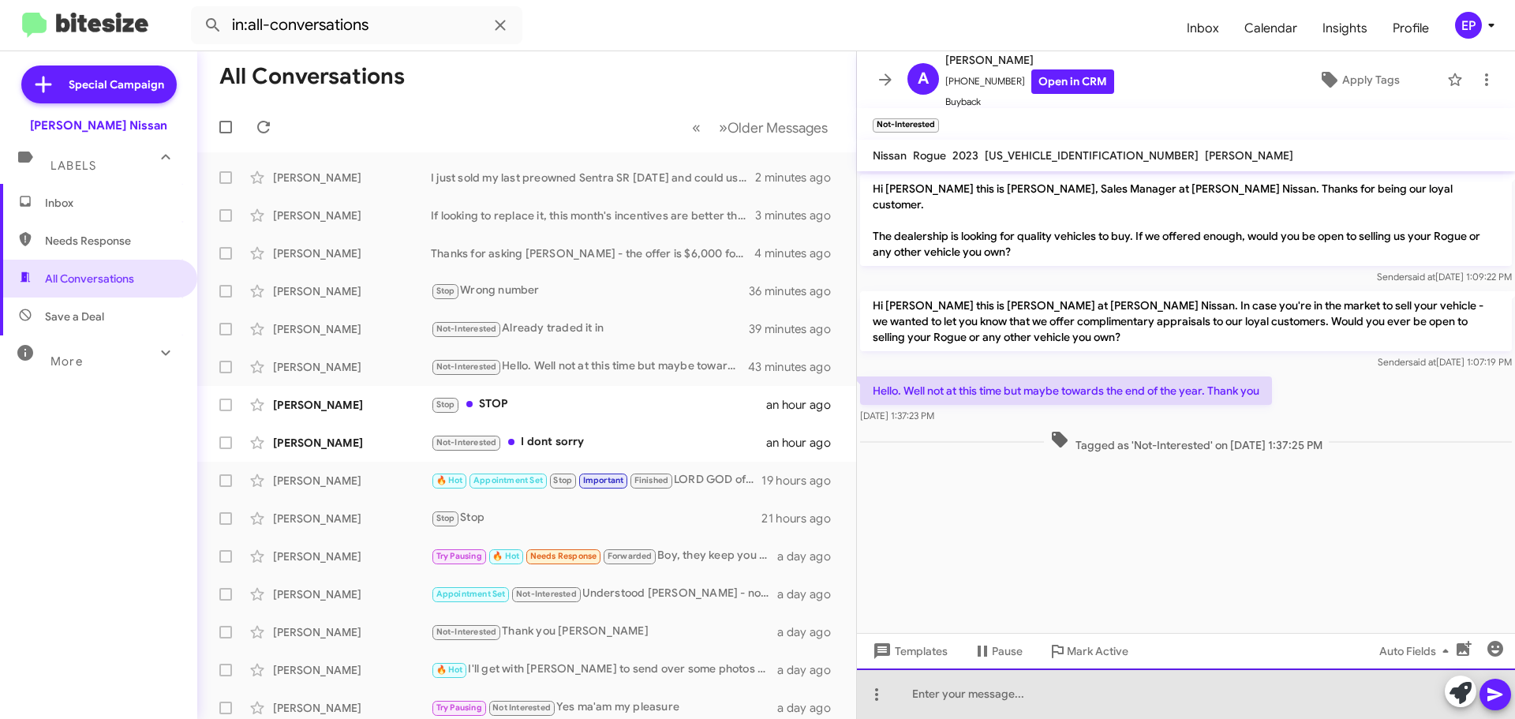
click at [985, 690] on div at bounding box center [1186, 693] width 658 height 50
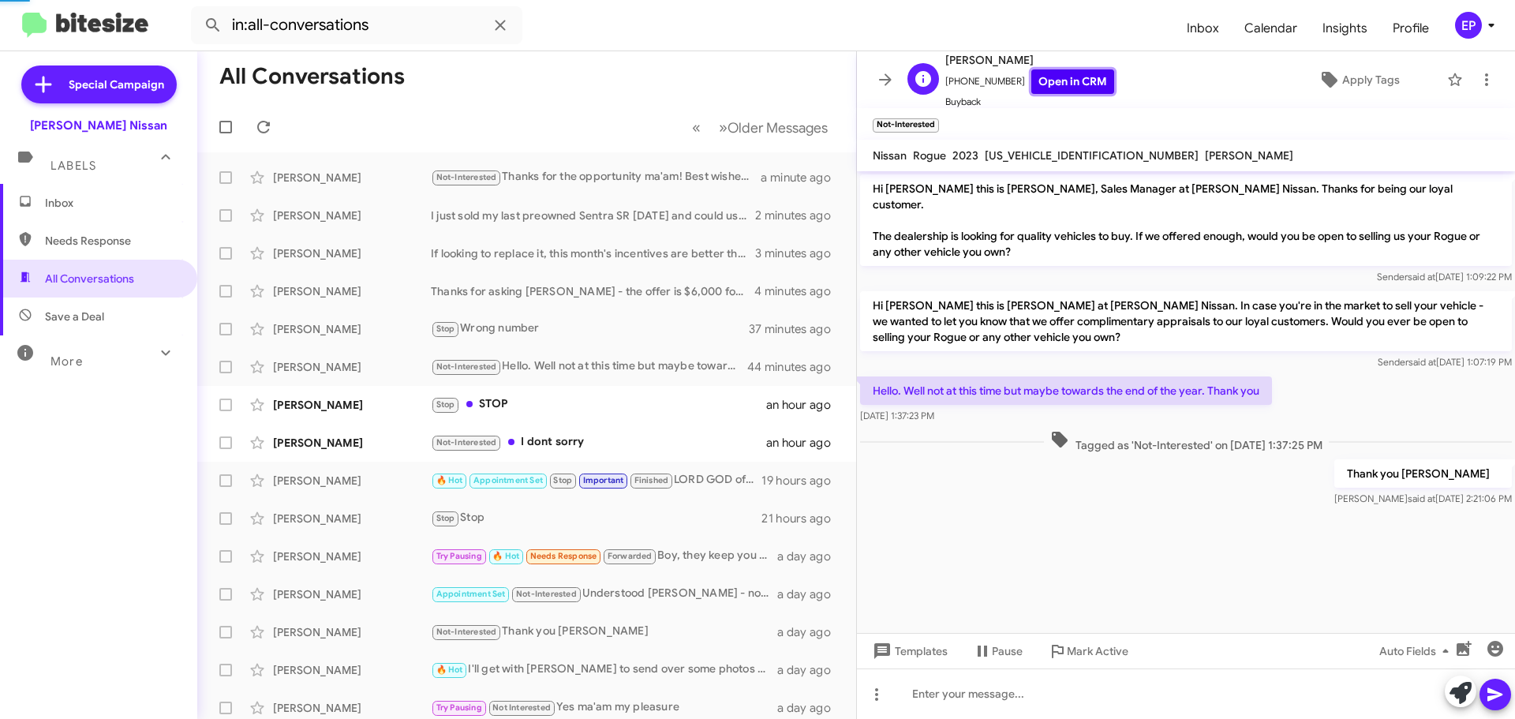
click at [1057, 77] on link "Open in CRM" at bounding box center [1072, 81] width 83 height 24
click at [881, 80] on icon at bounding box center [885, 79] width 13 height 12
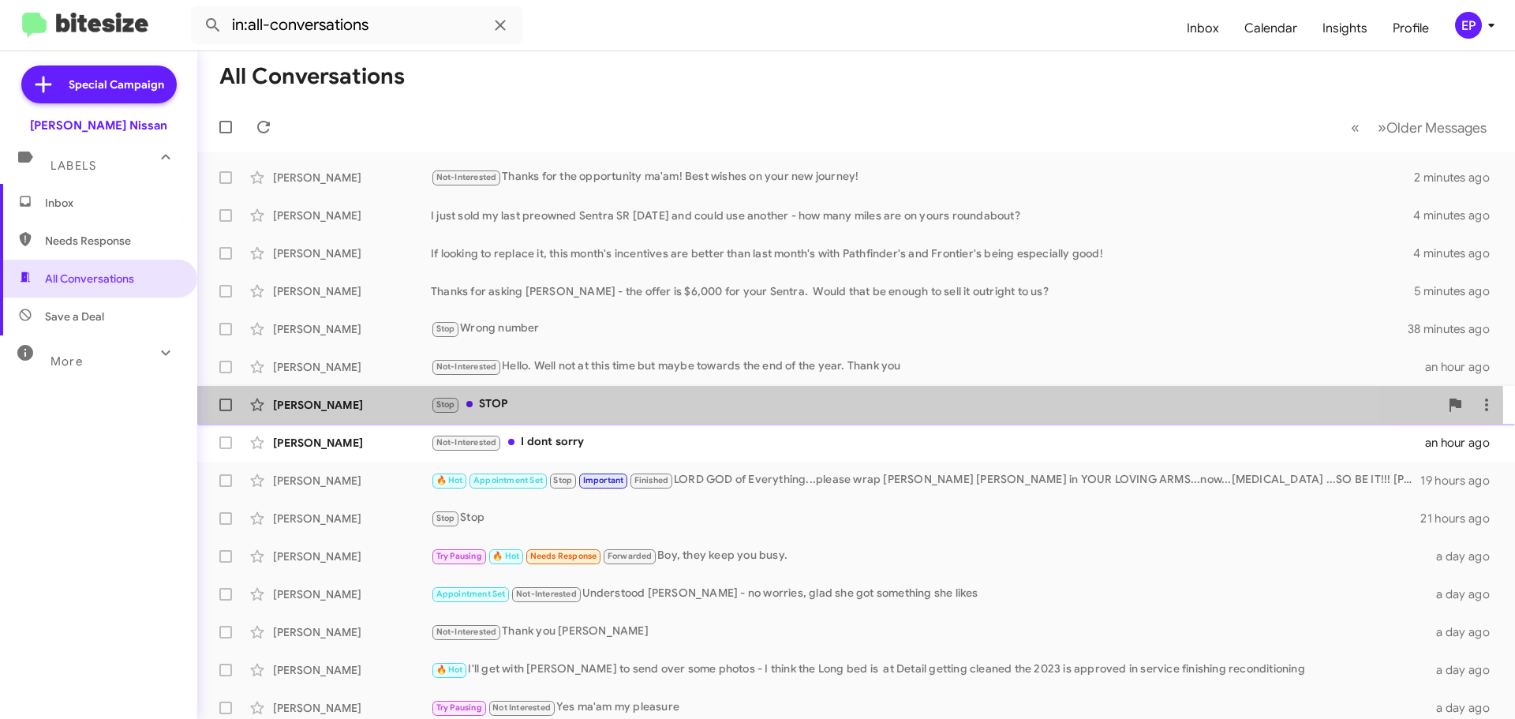
click at [539, 406] on div "Stop STOP" at bounding box center [935, 404] width 1008 height 18
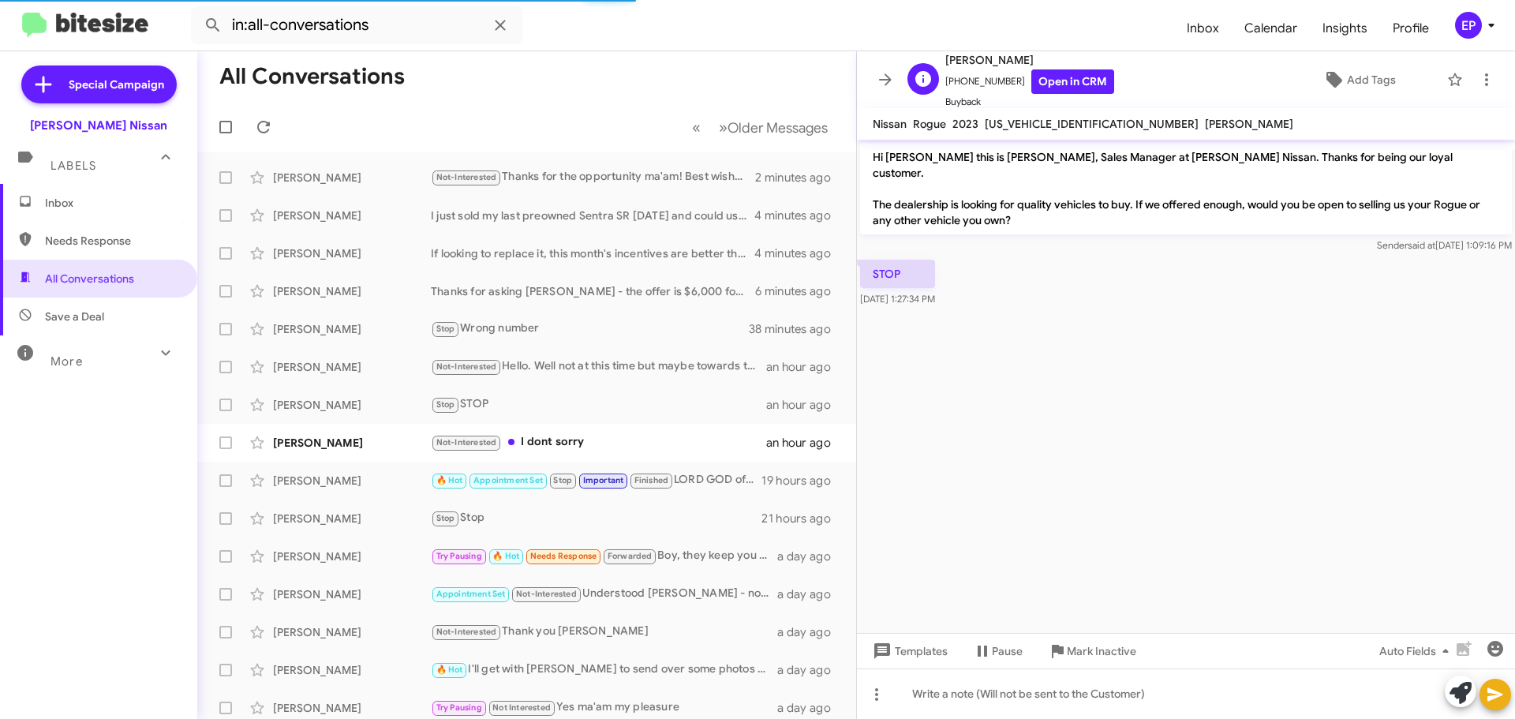
click at [1065, 68] on span "[PERSON_NAME]" at bounding box center [1029, 59] width 169 height 19
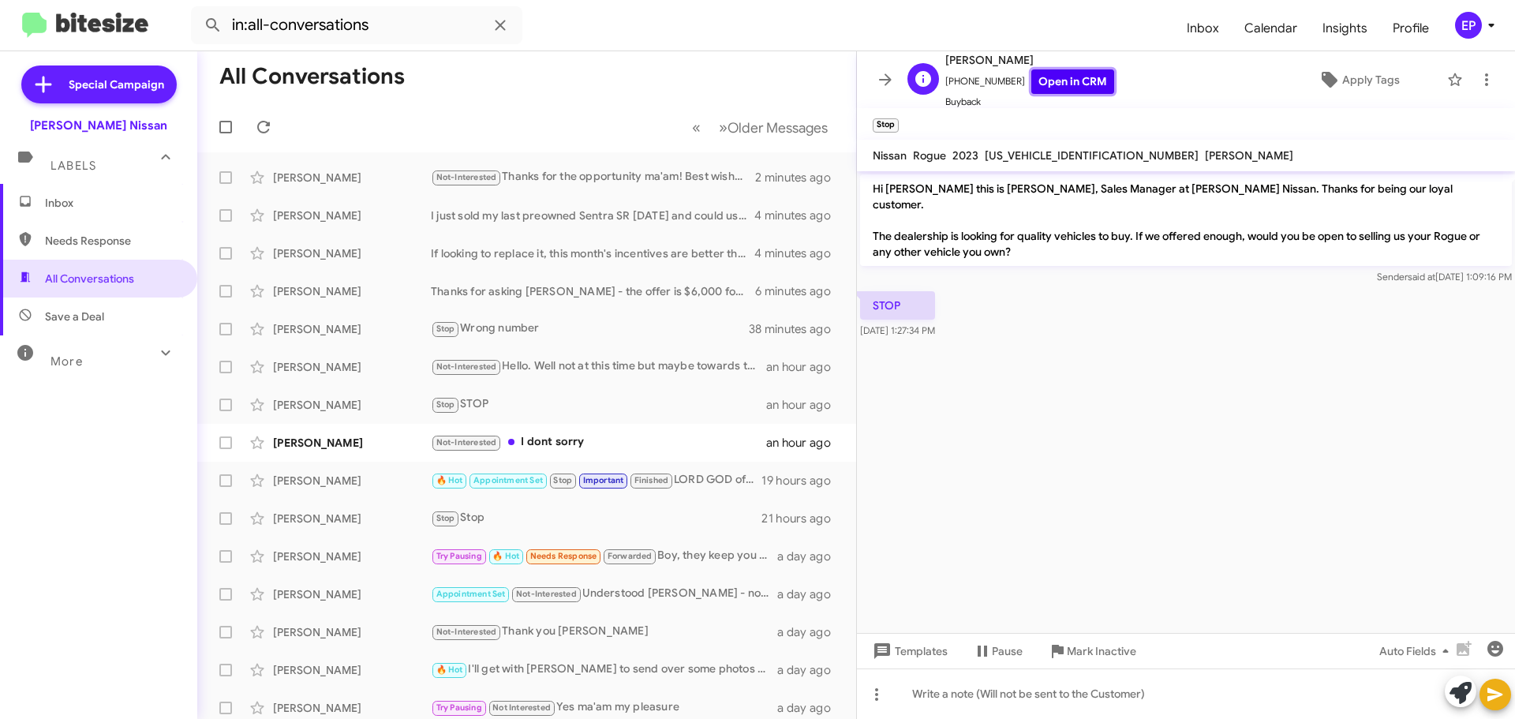
click at [1058, 81] on link "Open in CRM" at bounding box center [1072, 81] width 83 height 24
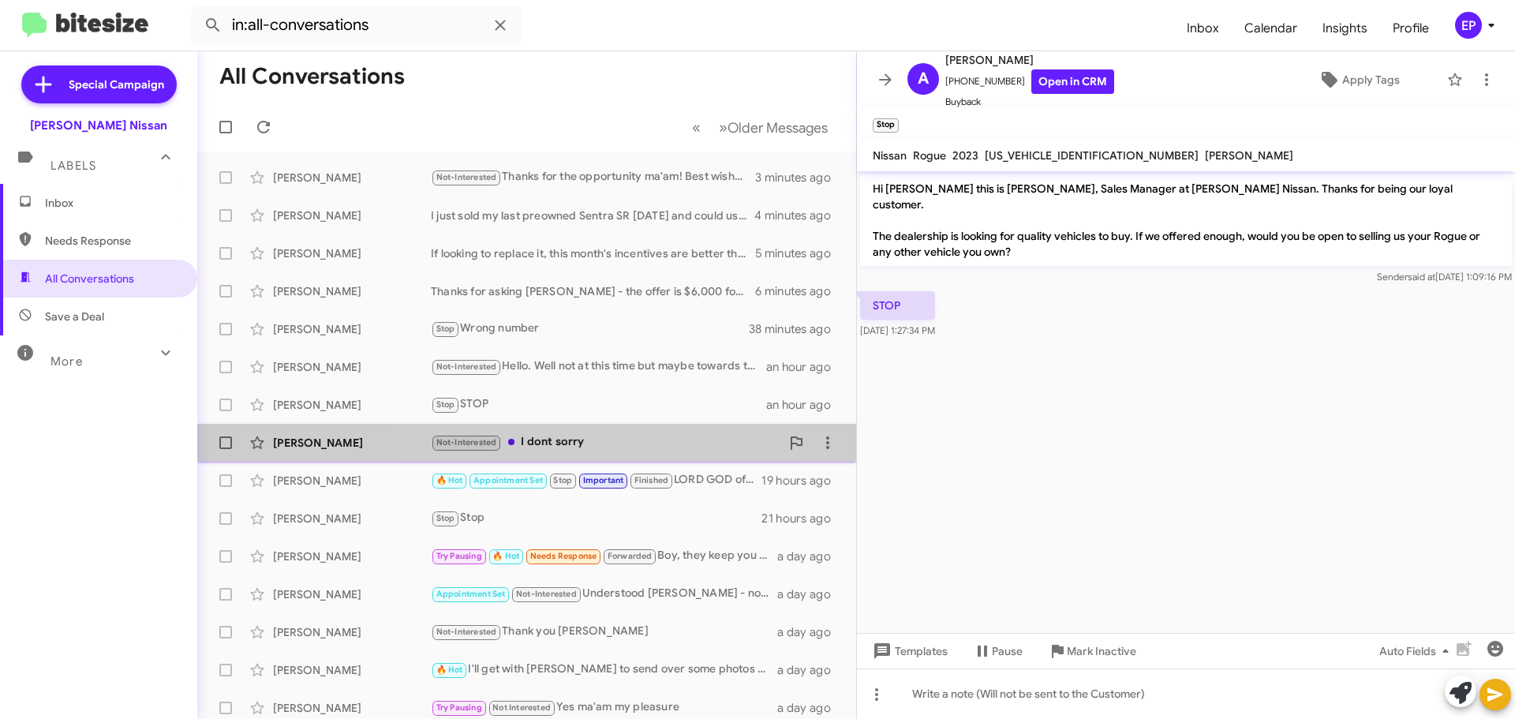
click at [552, 449] on div "Not-Interested I dont sorry" at bounding box center [606, 442] width 350 height 18
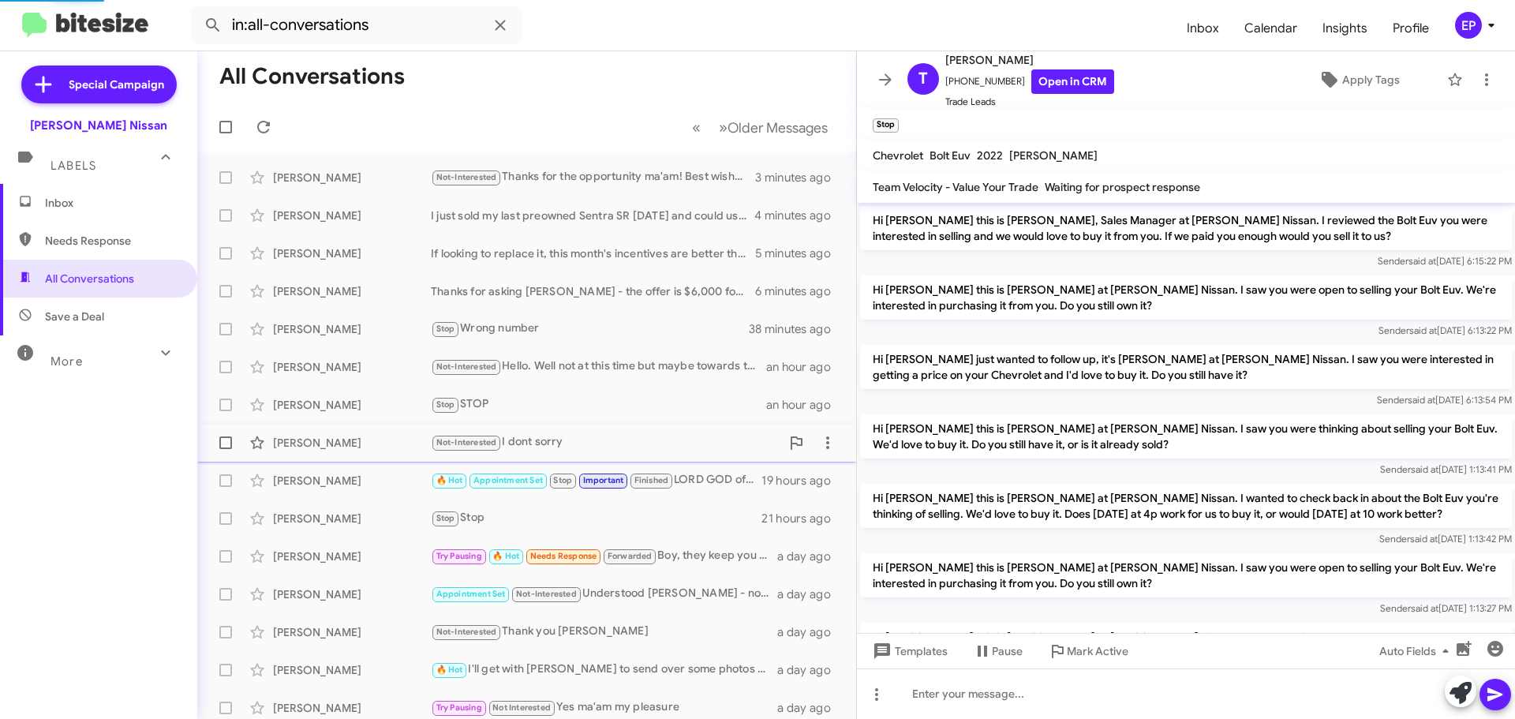
scroll to position [174, 0]
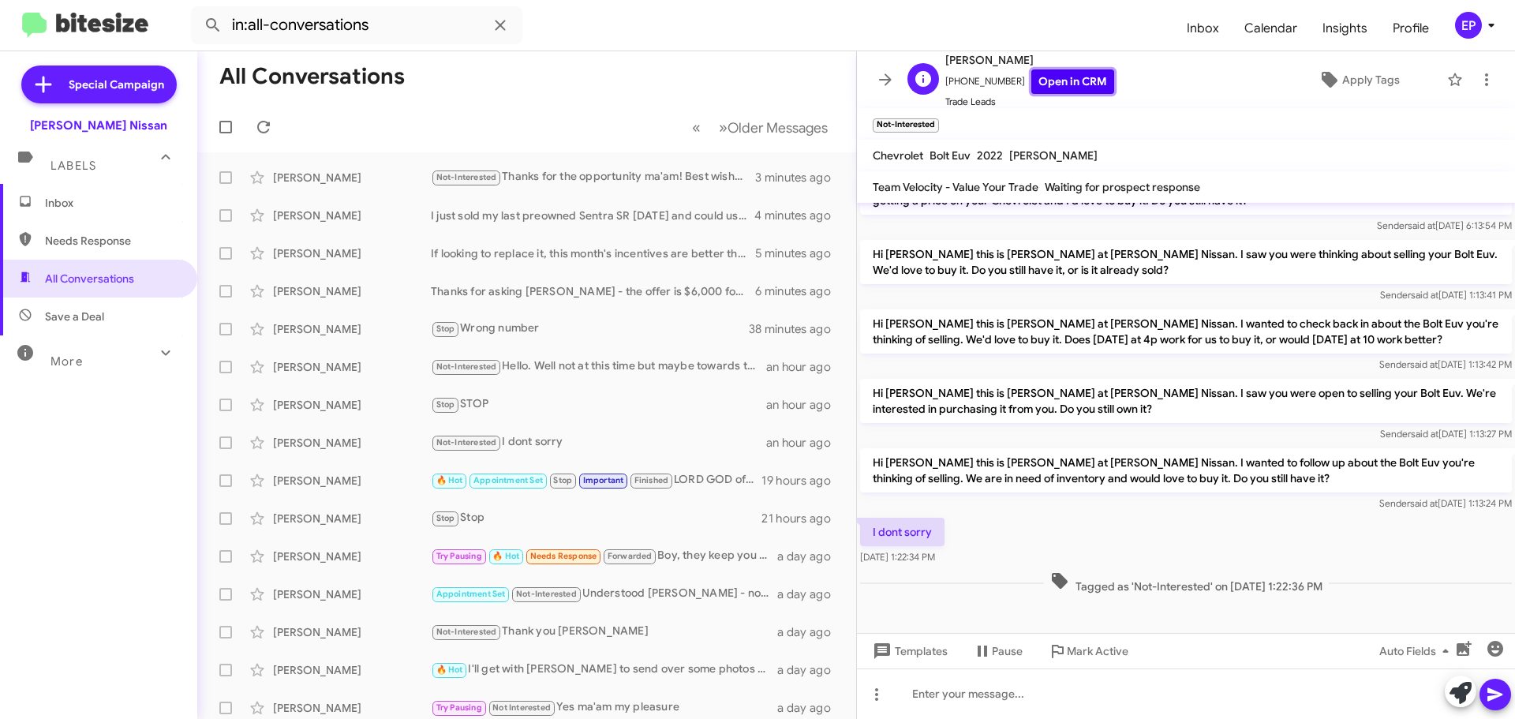
click at [1057, 78] on link "Open in CRM" at bounding box center [1072, 81] width 83 height 24
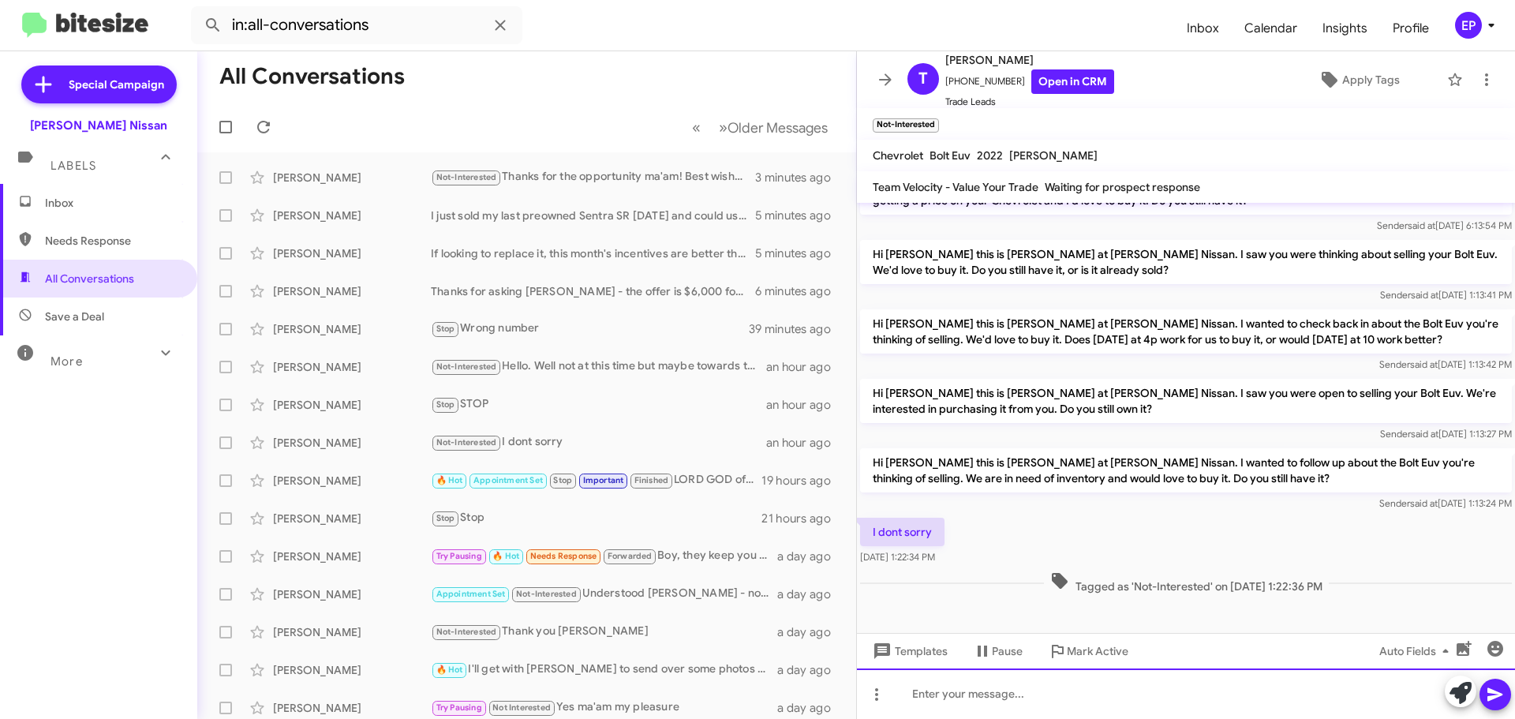
click at [996, 686] on div at bounding box center [1186, 693] width 658 height 50
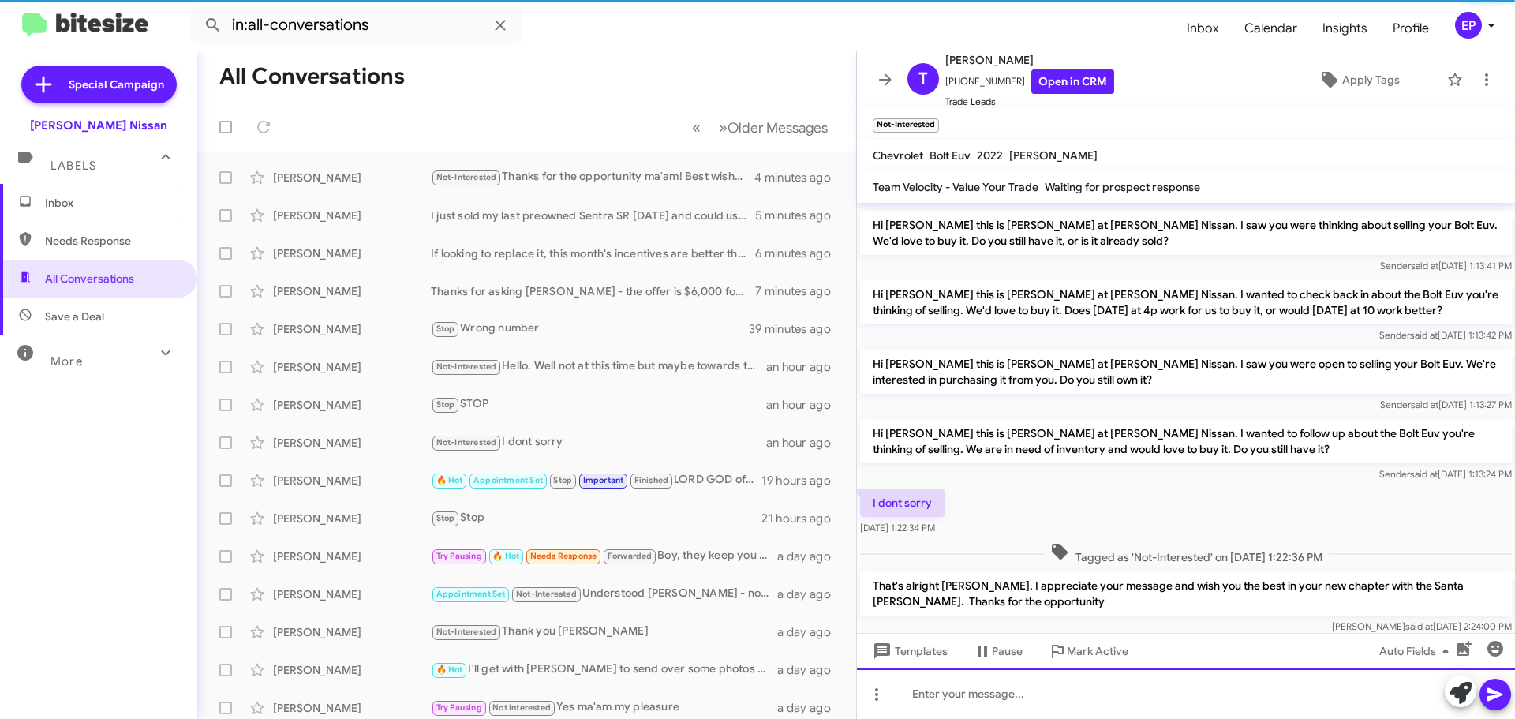
scroll to position [248, 0]
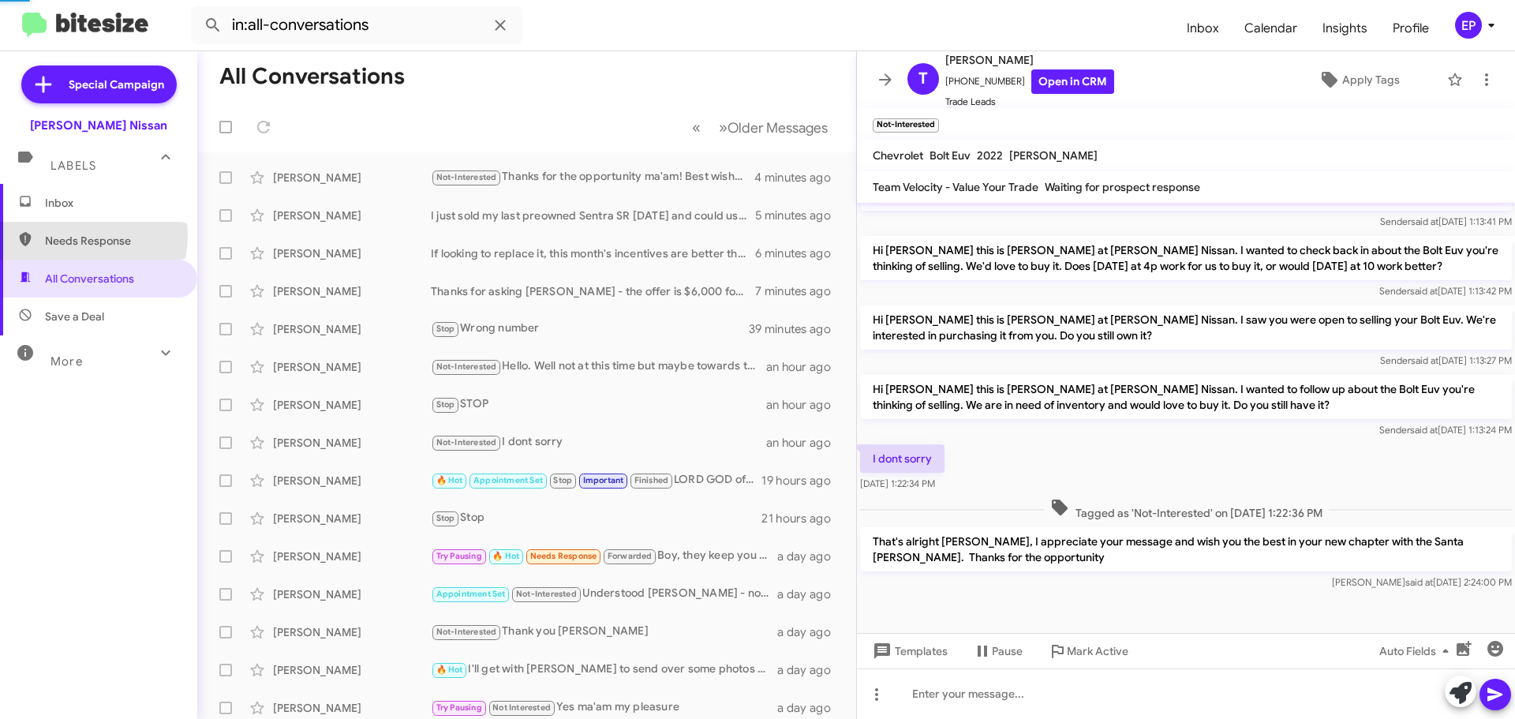
click at [75, 235] on span "Needs Response" at bounding box center [112, 241] width 134 height 16
type input "in:needs-response"
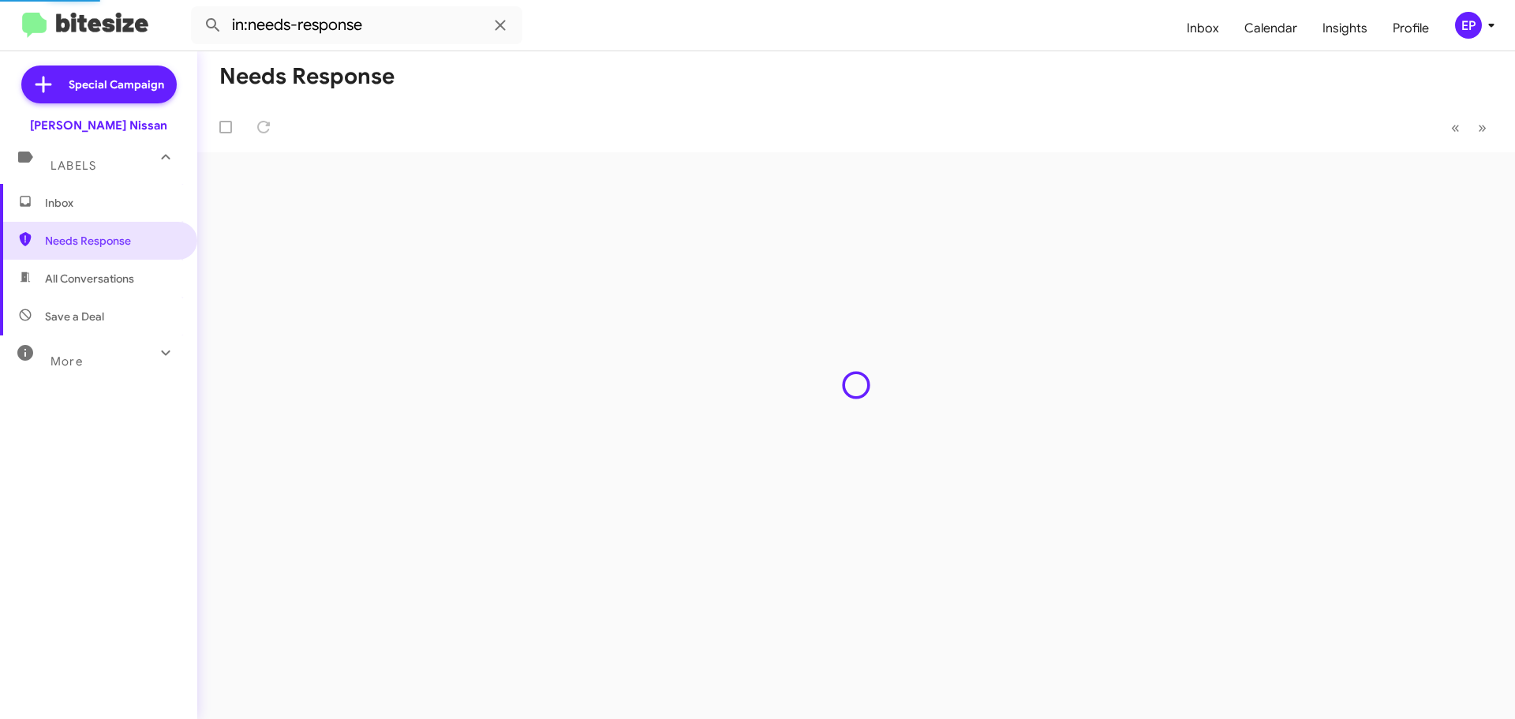
click at [71, 209] on span "Inbox" at bounding box center [112, 203] width 134 height 16
